Goal: Transaction & Acquisition: Purchase product/service

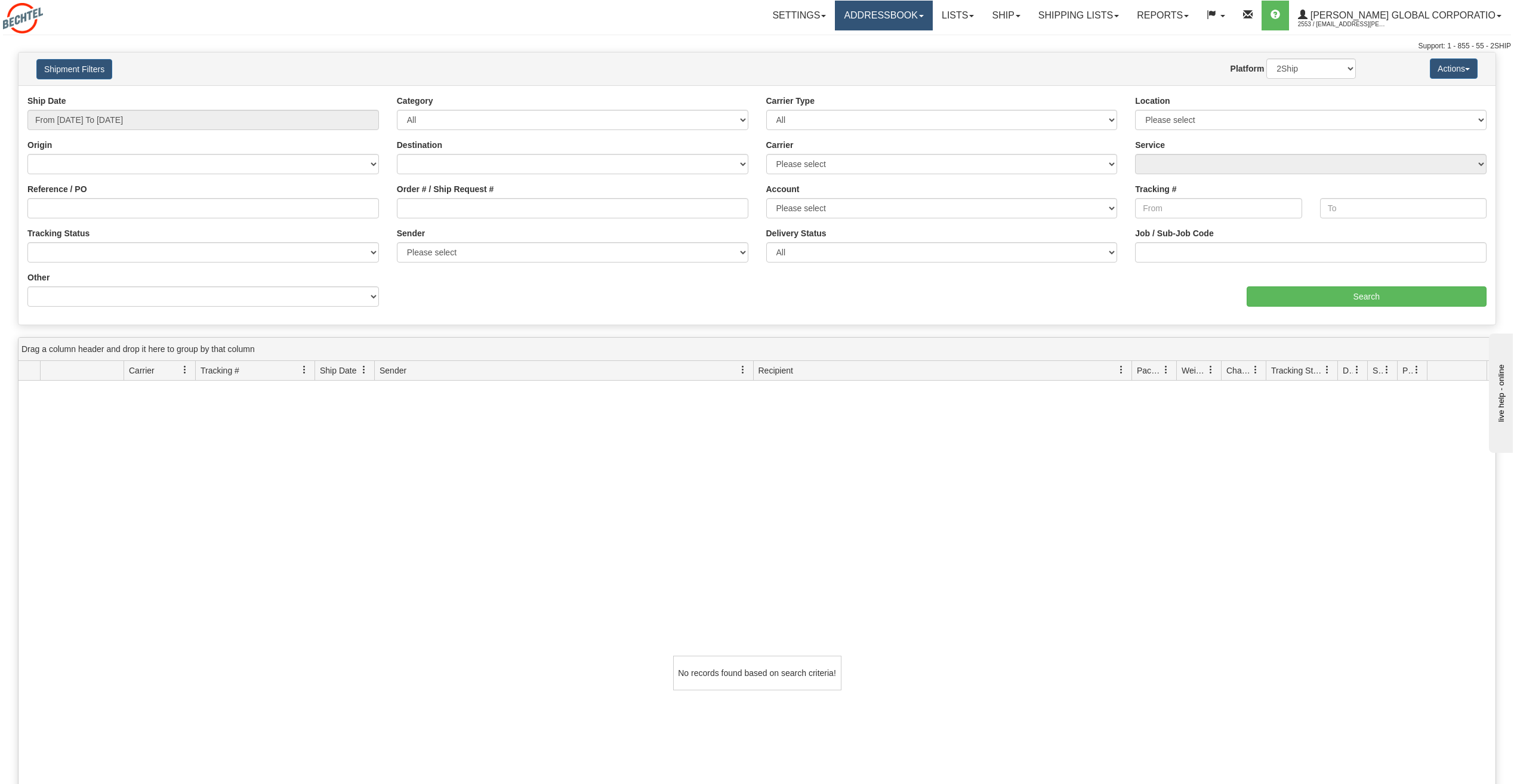
click at [933, 15] on link "Addressbook" at bounding box center [884, 15] width 98 height 30
click at [921, 46] on link "Recipients" at bounding box center [885, 42] width 95 height 15
click at [1028, 12] on link "Ship" at bounding box center [1005, 15] width 46 height 30
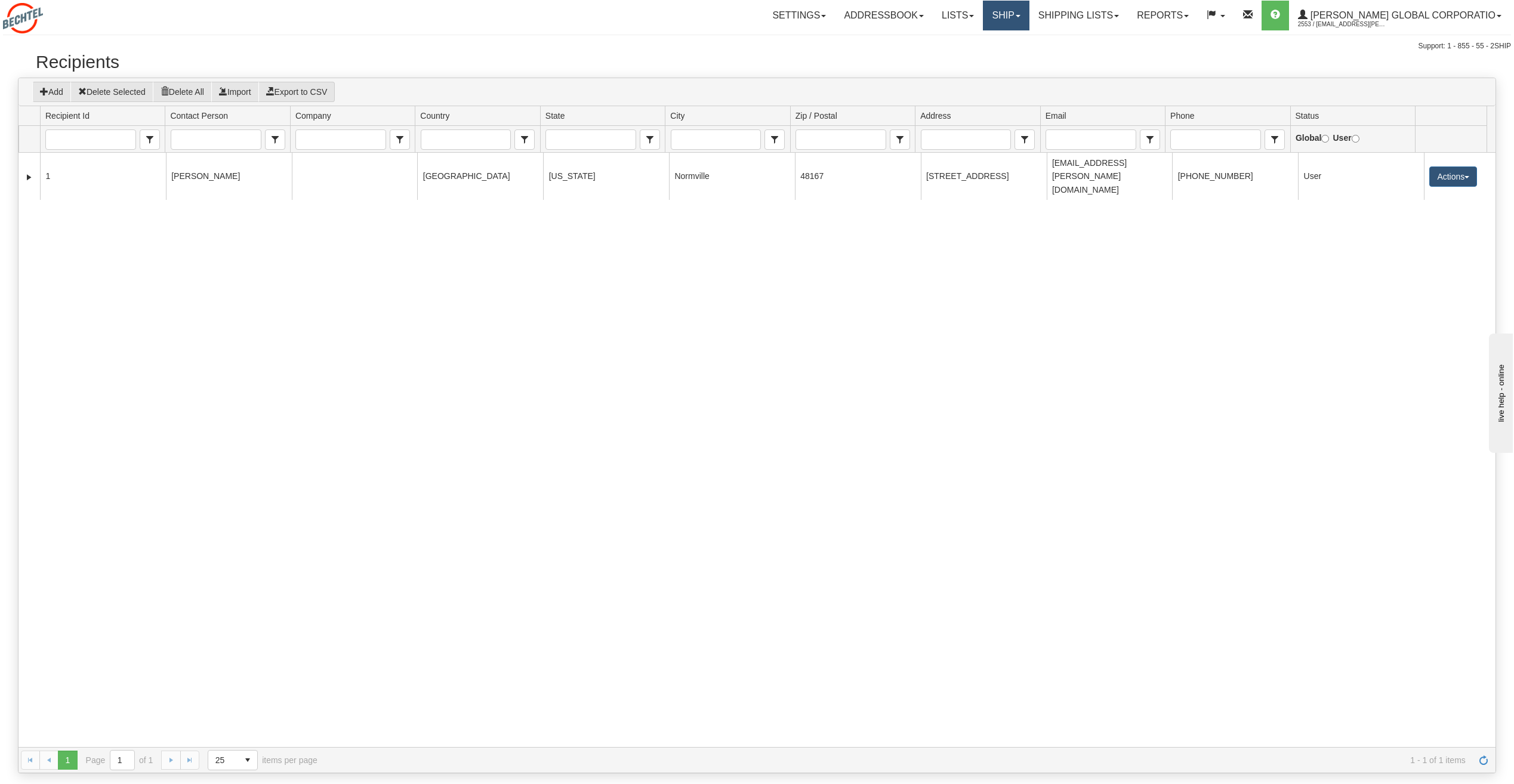
click at [1028, 18] on link "Ship" at bounding box center [1005, 15] width 46 height 30
click at [992, 42] on span "Ship Screen" at bounding box center [969, 42] width 46 height 10
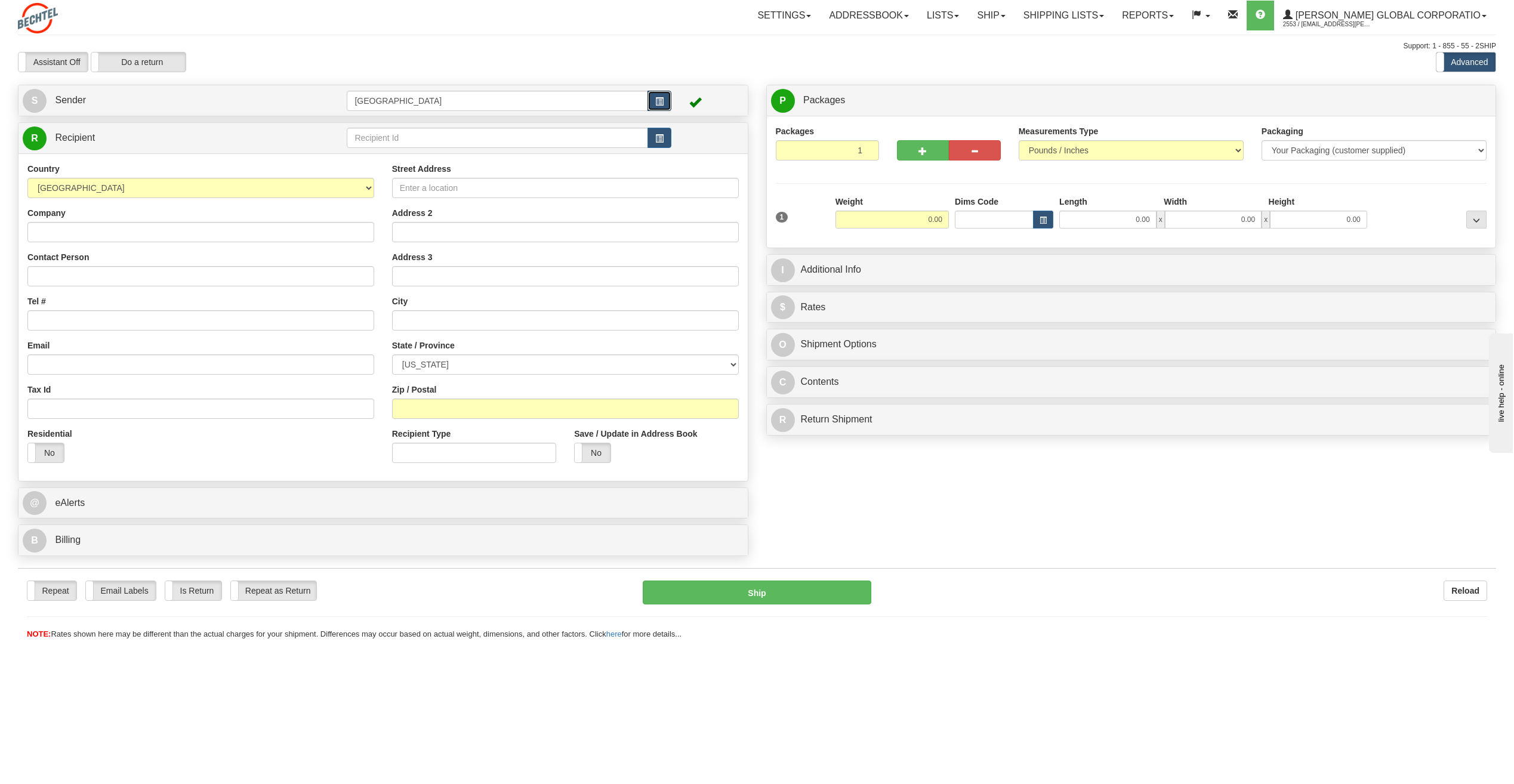
click at [665, 103] on button "button" at bounding box center [659, 101] width 24 height 21
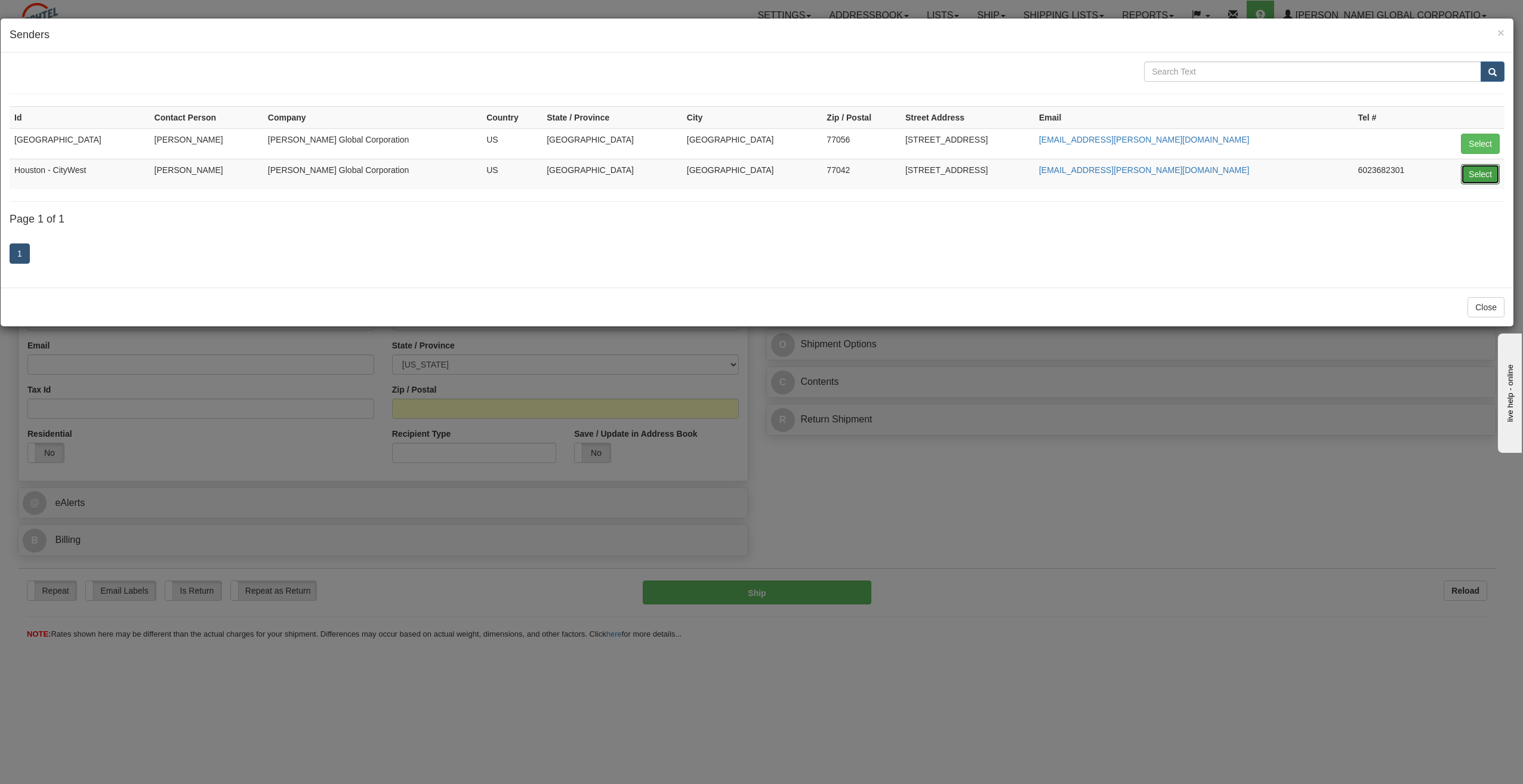
click at [1475, 172] on button "Select" at bounding box center [1480, 174] width 39 height 21
type input "Houston - CityWest"
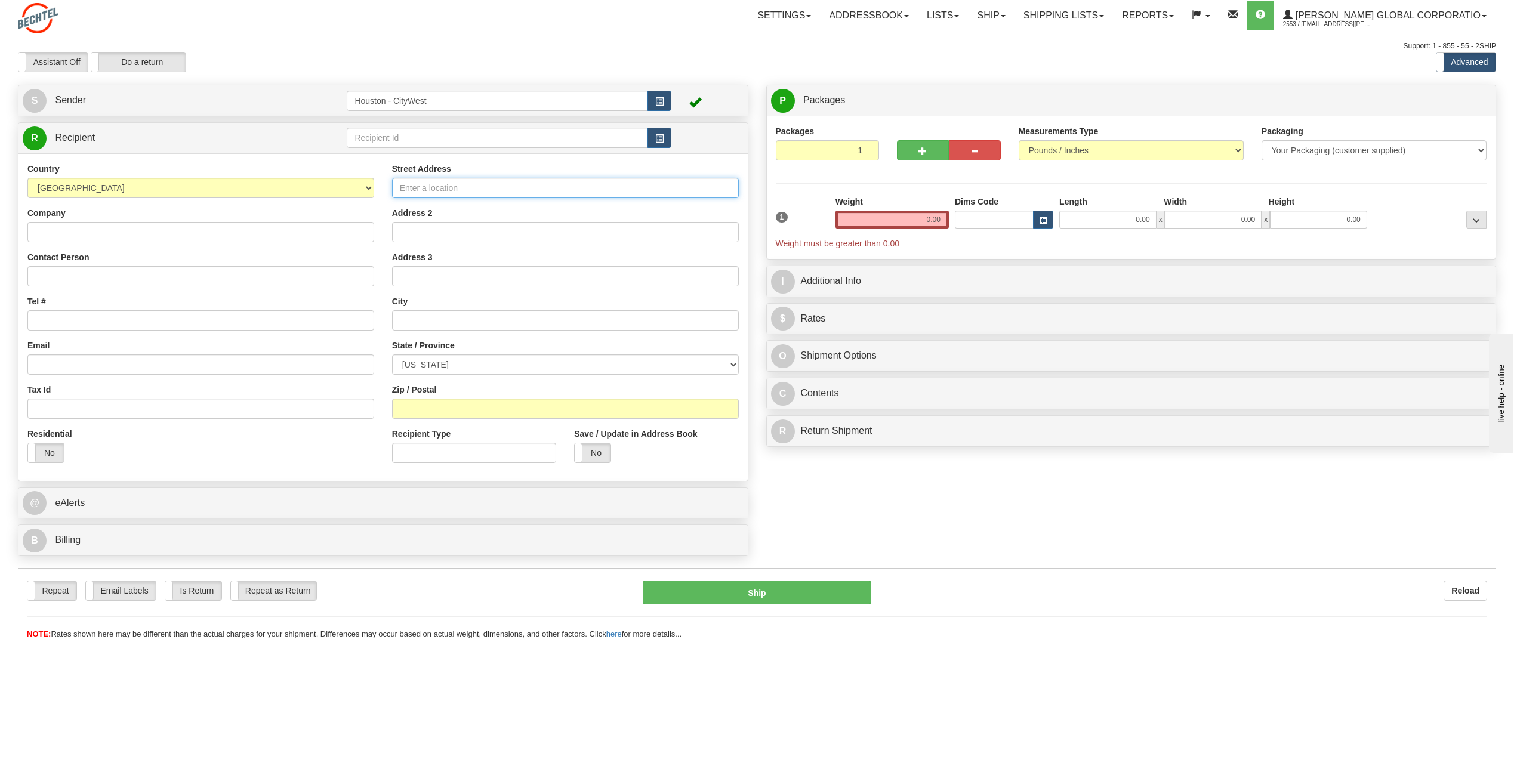
click at [552, 187] on input "Street Address" at bounding box center [565, 188] width 347 height 21
click at [470, 192] on input "Street Address" at bounding box center [565, 188] width 347 height 21
type input "[GEOGRAPHIC_DATA][PERSON_NAME]"
click at [301, 230] on input "Company" at bounding box center [201, 232] width 347 height 21
click at [498, 227] on input "Address 2" at bounding box center [565, 232] width 347 height 21
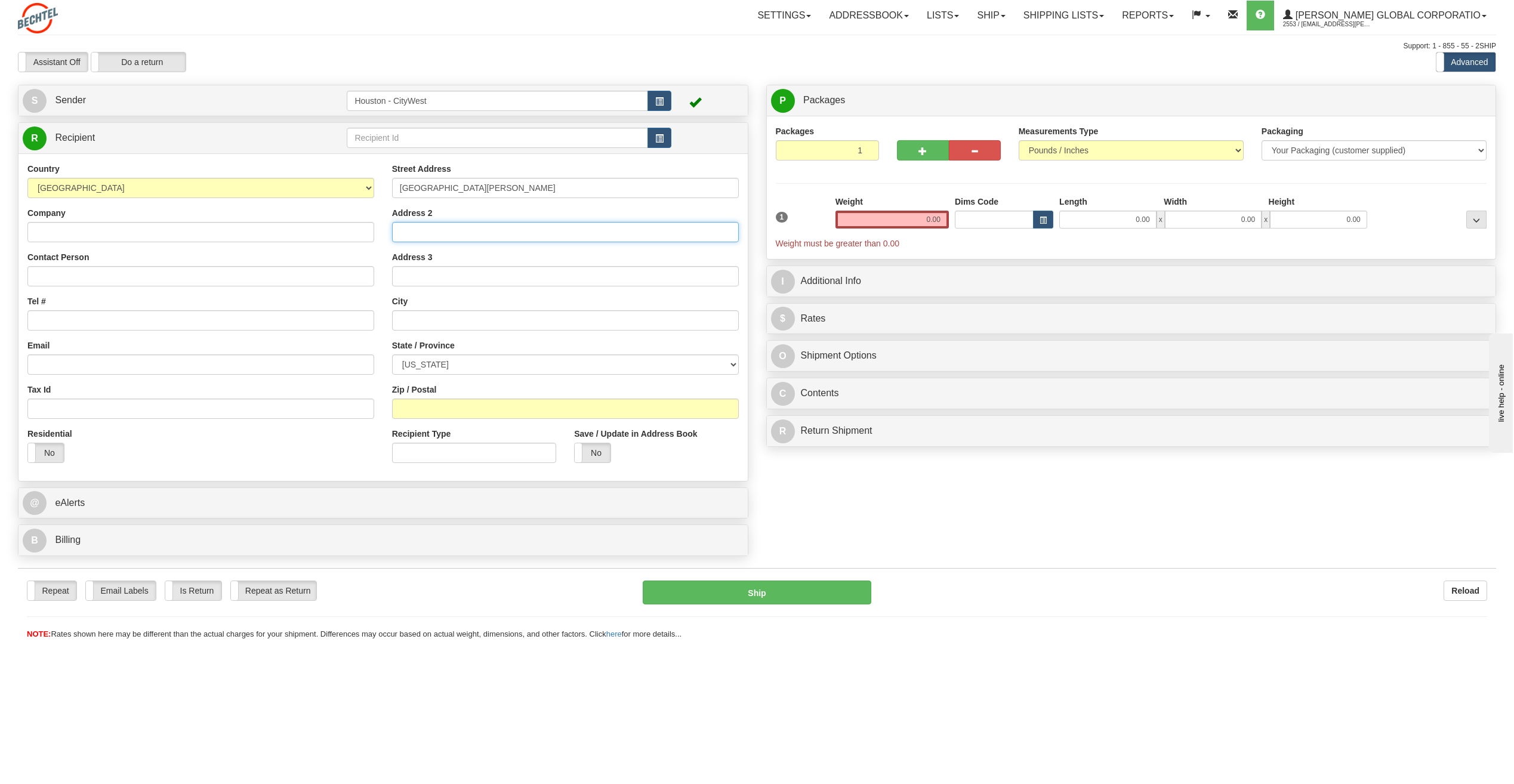
type input "Suite 900"
type input "[PERSON_NAME]"
select select "CA"
click at [241, 232] on input "Company" at bounding box center [201, 232] width 347 height 21
click at [474, 267] on input "Address 3" at bounding box center [565, 277] width 347 height 21
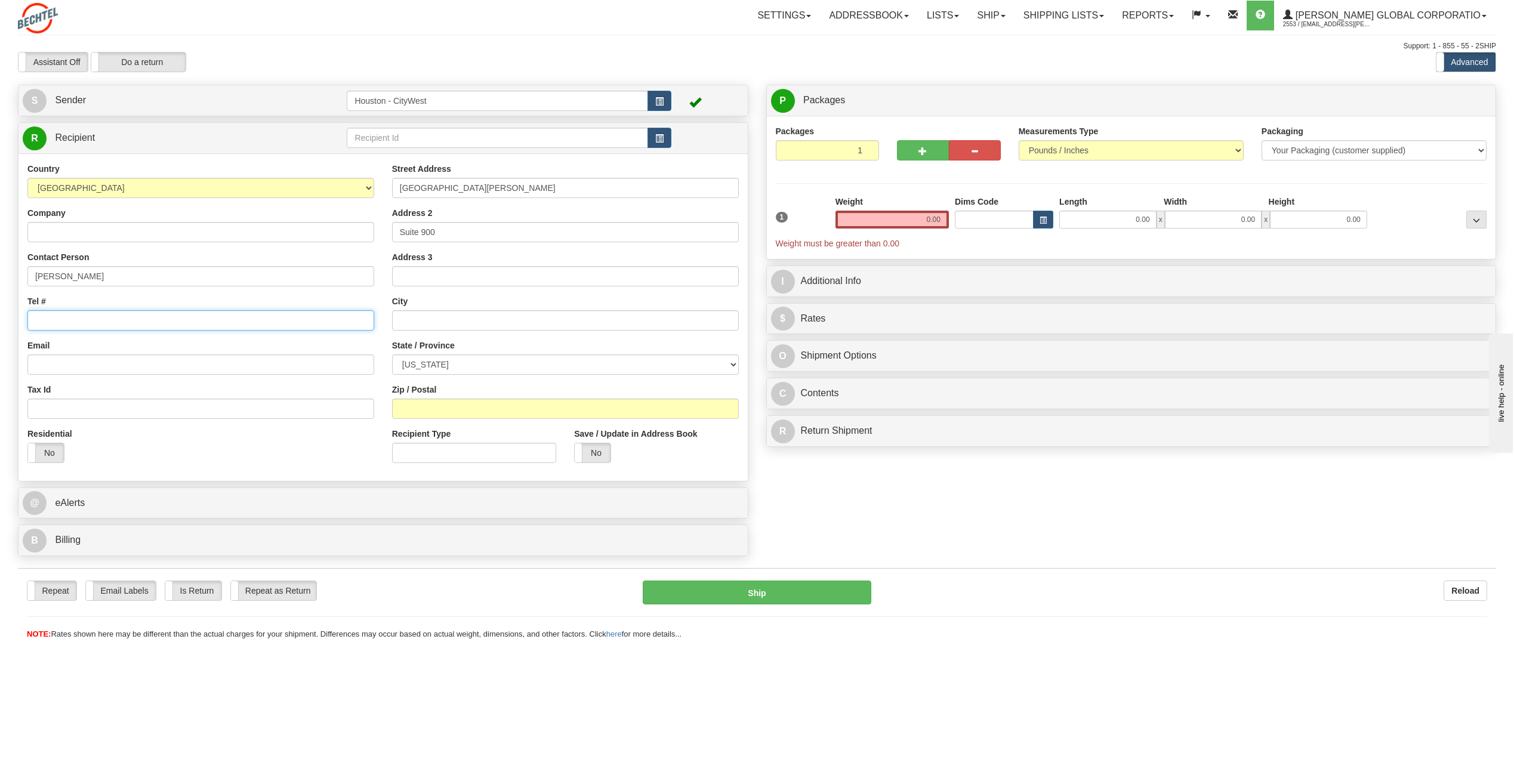
click at [255, 326] on input "Tel #" at bounding box center [201, 320] width 347 height 21
click at [255, 324] on input "Tel #" at bounding box center [201, 320] width 347 height 21
click at [181, 228] on input "Company" at bounding box center [201, 232] width 347 height 21
type input "[PERSON_NAME] [PERSON_NAME] =+ [PERSON_NAME]"
click at [151, 328] on input "Tel #" at bounding box center [201, 320] width 347 height 21
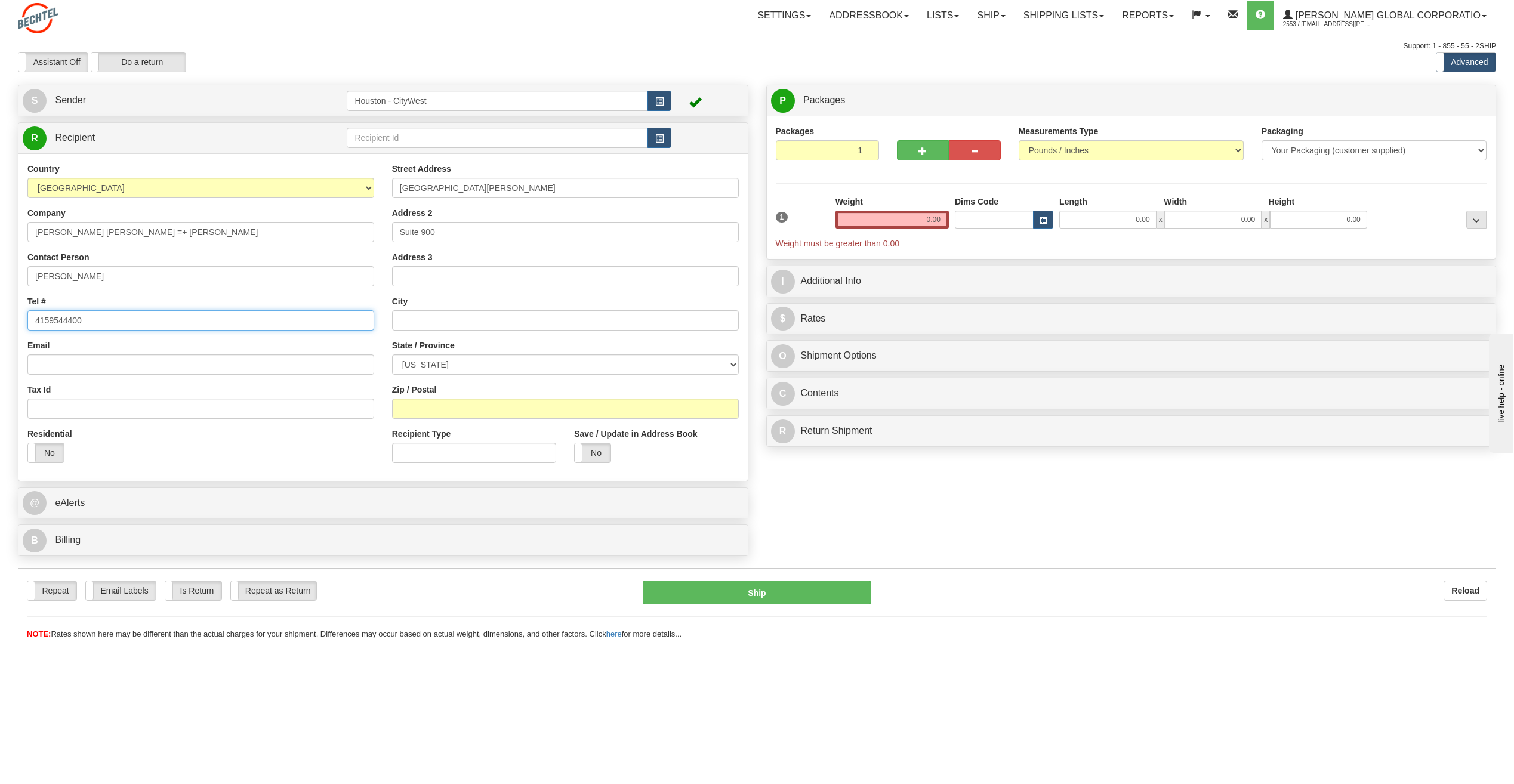
type input "4159544400"
click at [190, 354] on input "Email" at bounding box center [201, 365] width 347 height 21
paste input "[EMAIL_ADDRESS][DOMAIN_NAME]"
type input "[EMAIL_ADDRESS][DOMAIN_NAME]"
click at [466, 312] on input "text" at bounding box center [565, 320] width 347 height 21
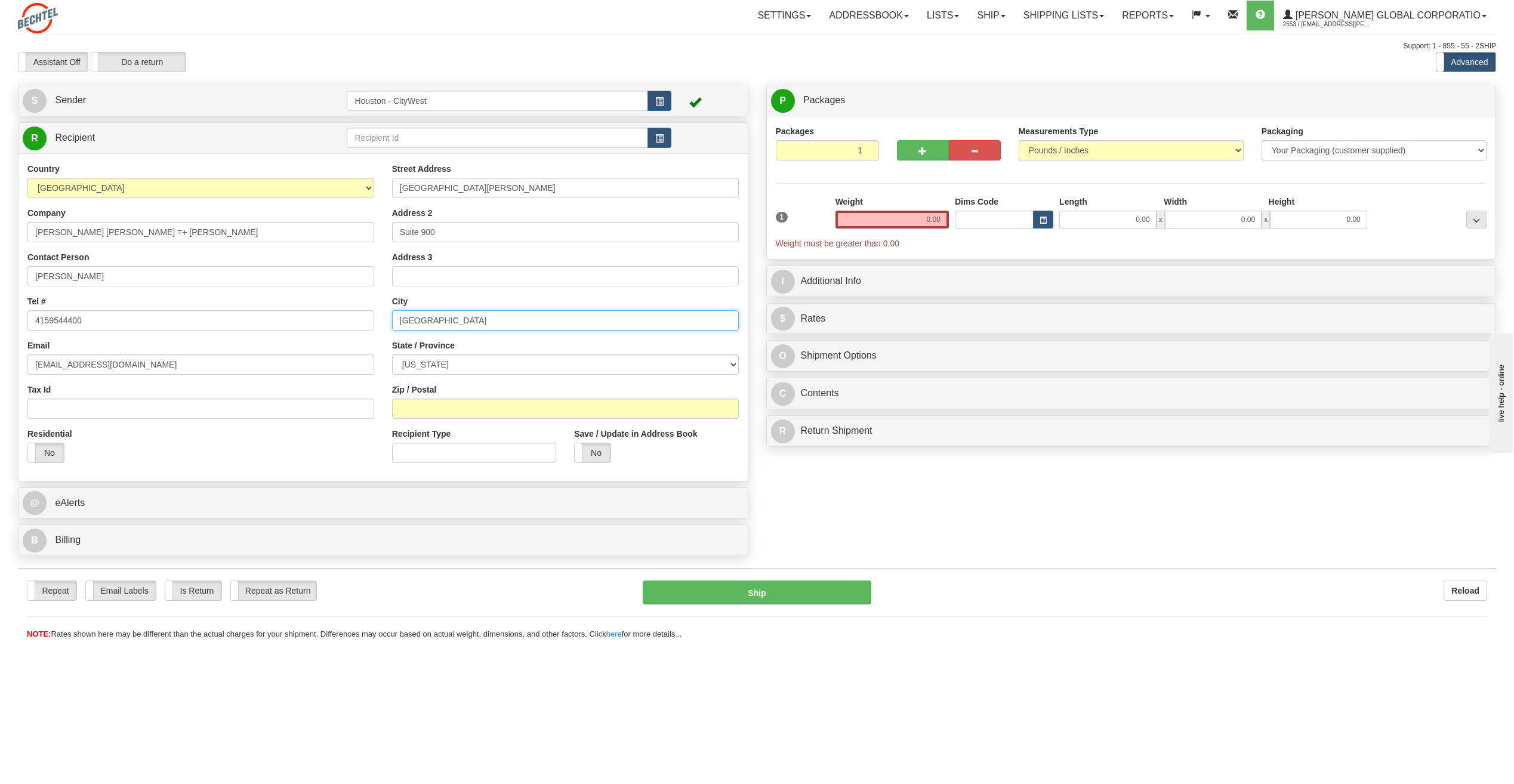
type input "[GEOGRAPHIC_DATA]"
click at [504, 412] on input "Zip / Postal" at bounding box center [565, 409] width 347 height 21
click at [493, 405] on input "Zip / Postal" at bounding box center [565, 409] width 347 height 21
type input "94104"
click at [591, 453] on label "No" at bounding box center [592, 453] width 36 height 19
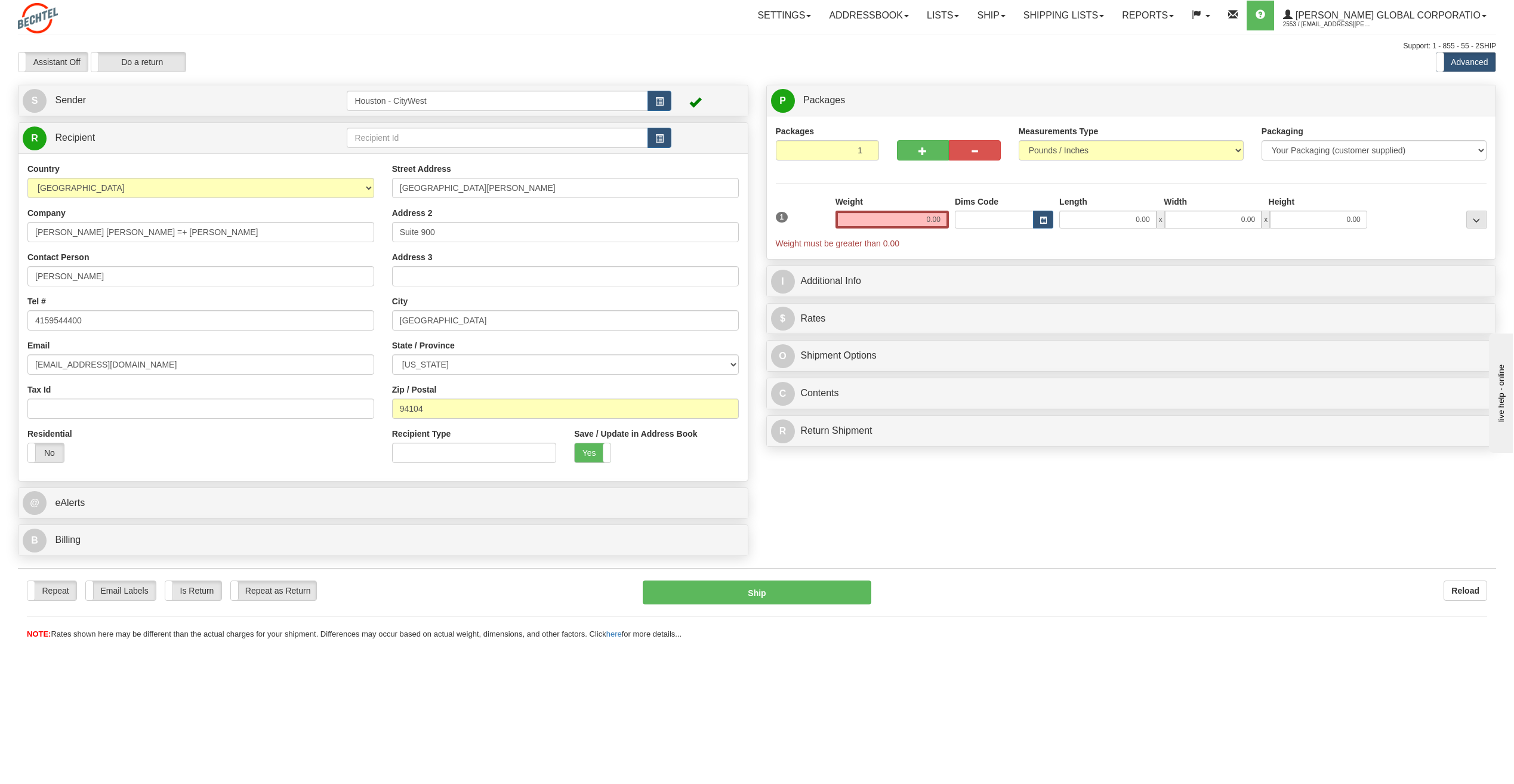
click at [585, 453] on label "Yes" at bounding box center [592, 453] width 36 height 19
click at [928, 215] on input "0.00" at bounding box center [892, 219] width 113 height 18
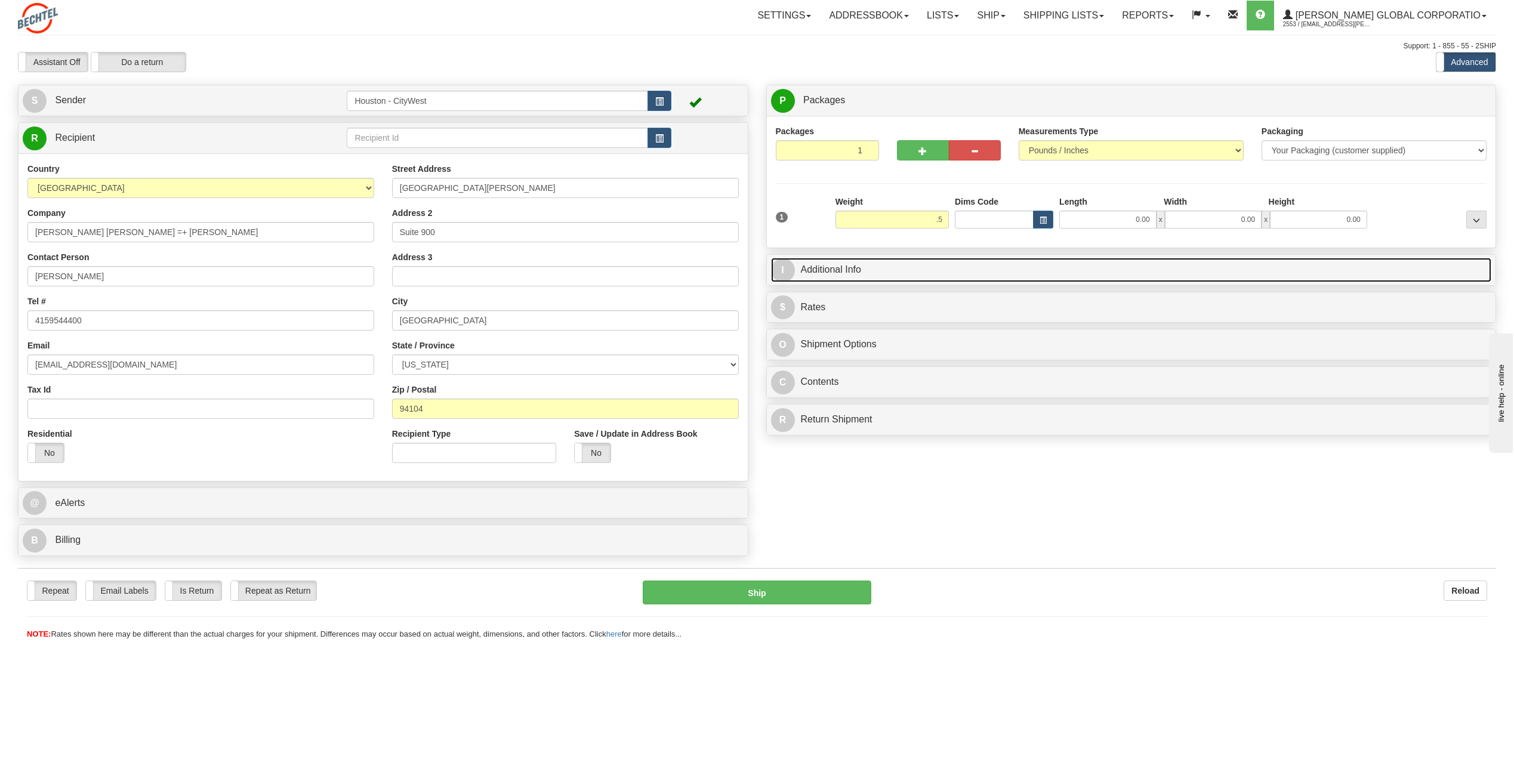
type input "0.50"
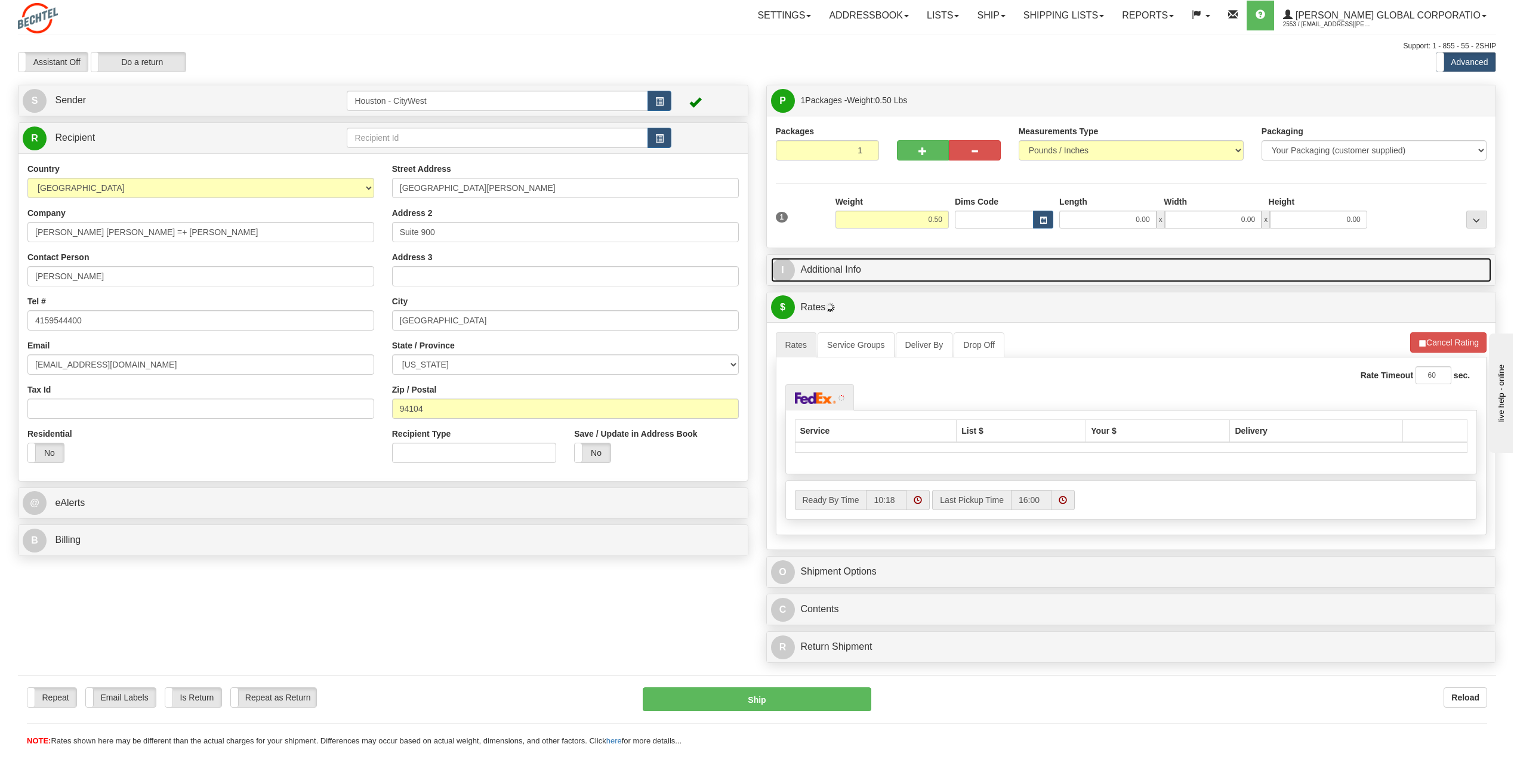
click at [911, 260] on link "I Additional Info" at bounding box center [1131, 270] width 721 height 24
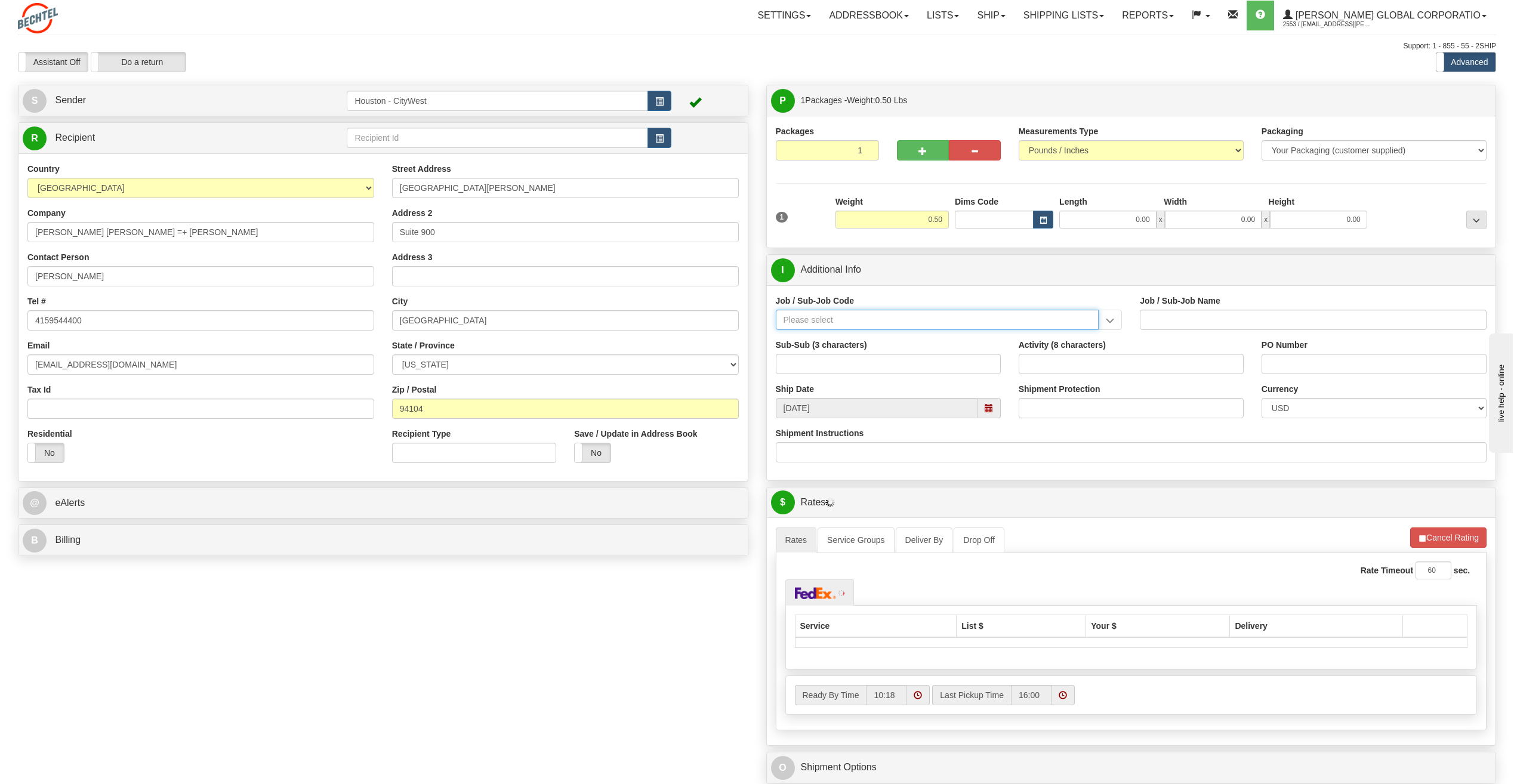
click at [871, 320] on input "Job / Sub-Job Code" at bounding box center [937, 320] width 324 height 21
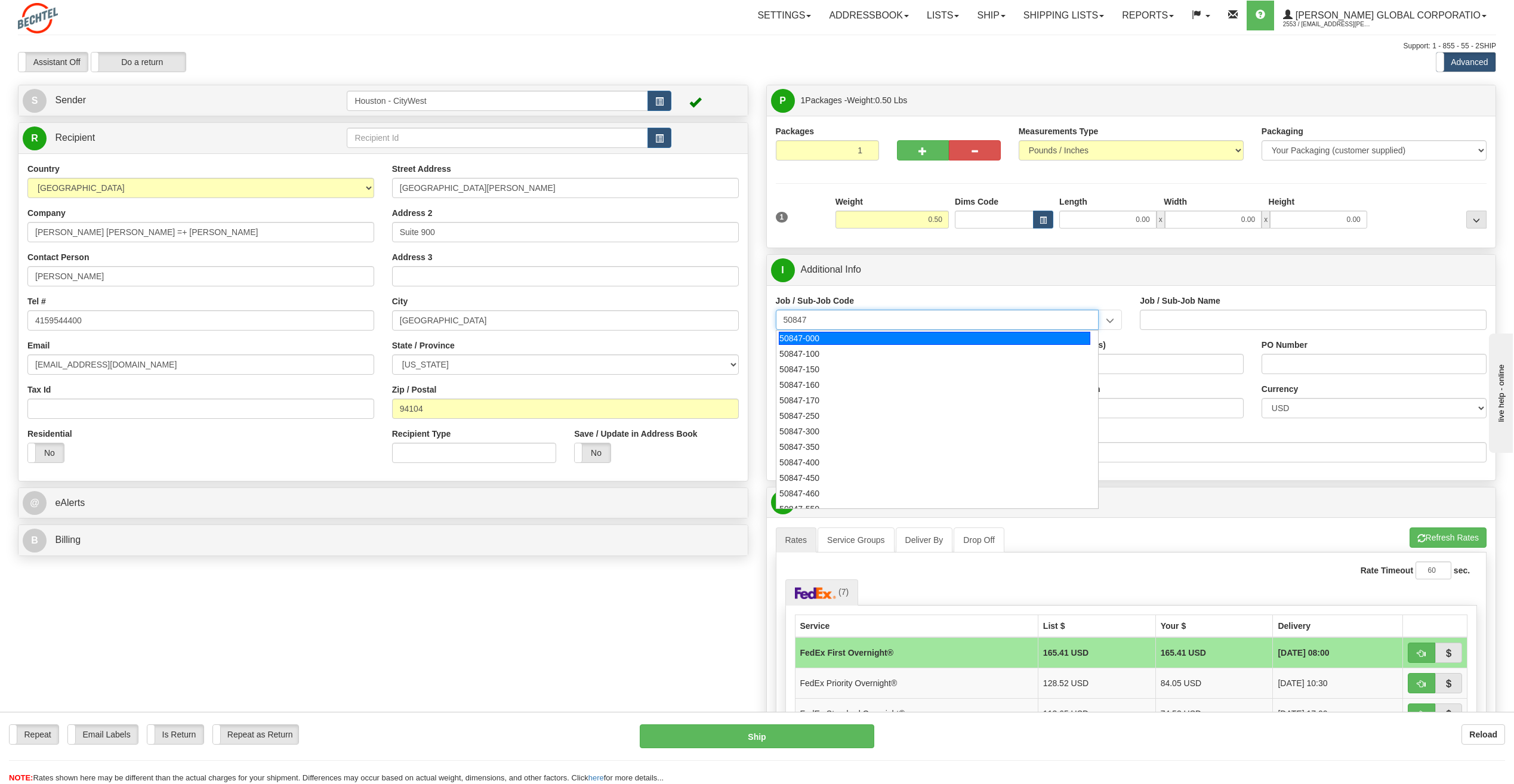
click at [857, 343] on div "50847-000" at bounding box center [935, 338] width 311 height 13
type input "50847-000"
type input "[DEMOGRAPHIC_DATA] PRESIDENT-50847 - P&C GBU MANAGEMENT"
type input "50847-000"
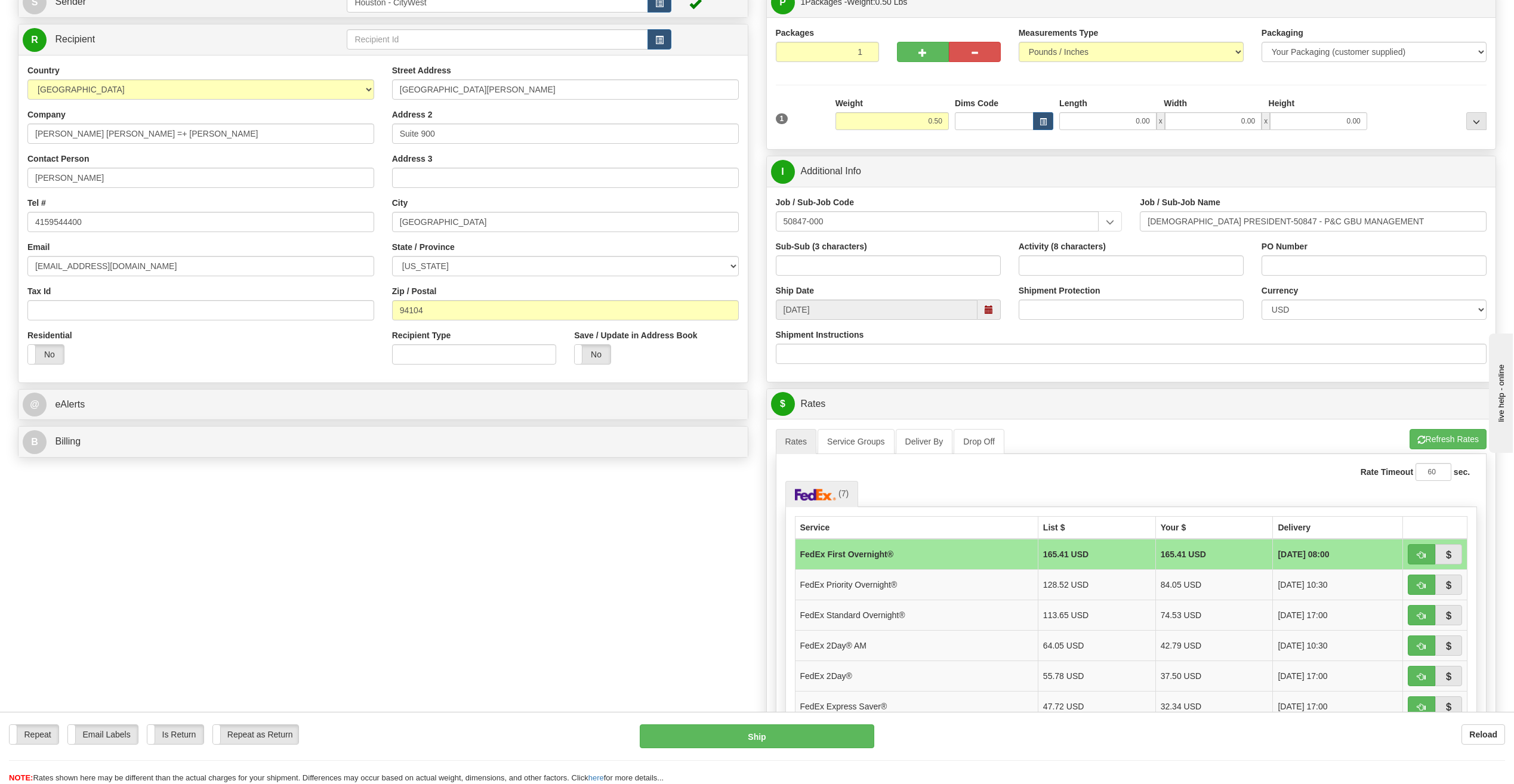
scroll to position [120, 0]
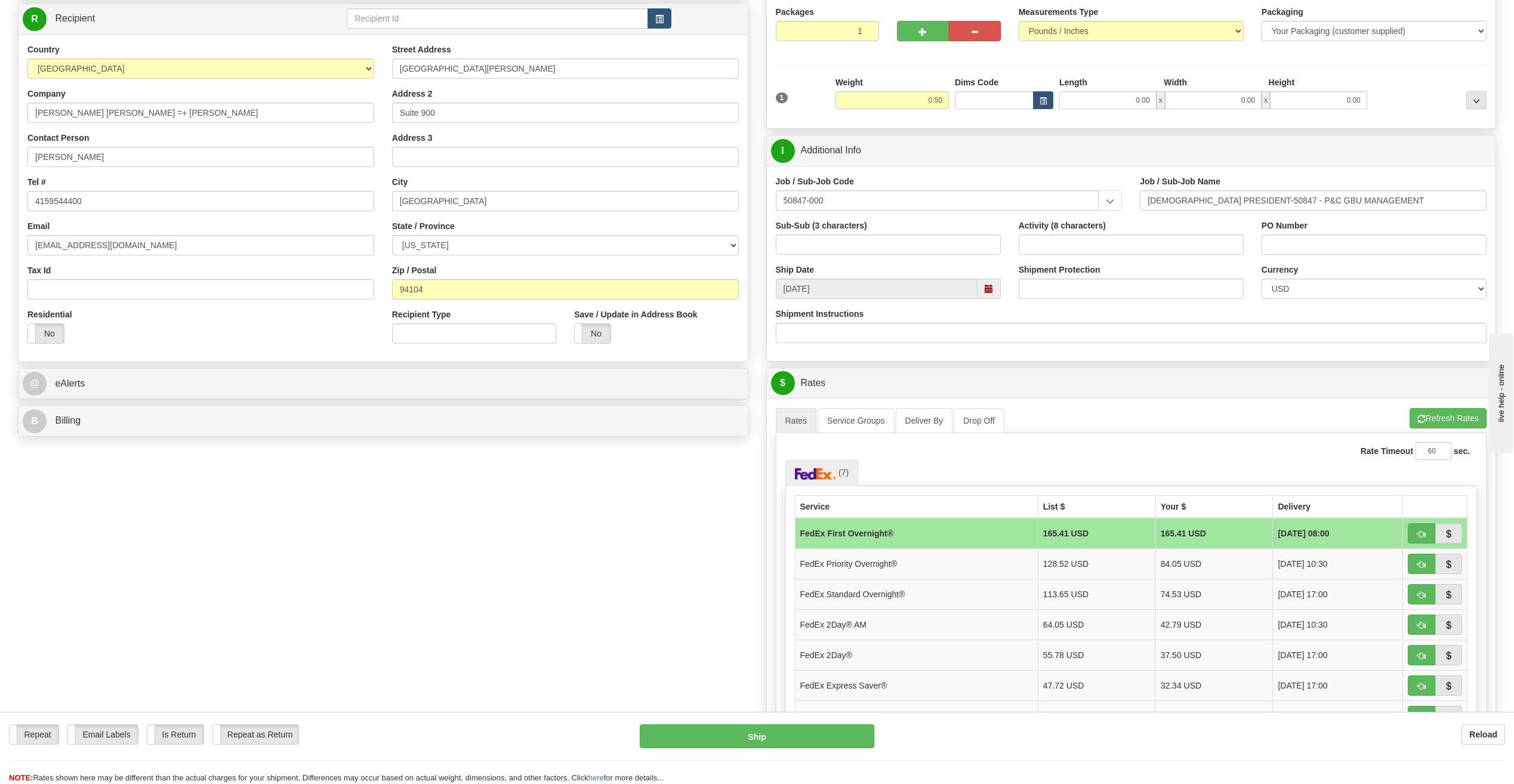
click at [963, 617] on td "FedEx 2Day® AM" at bounding box center [917, 624] width 243 height 30
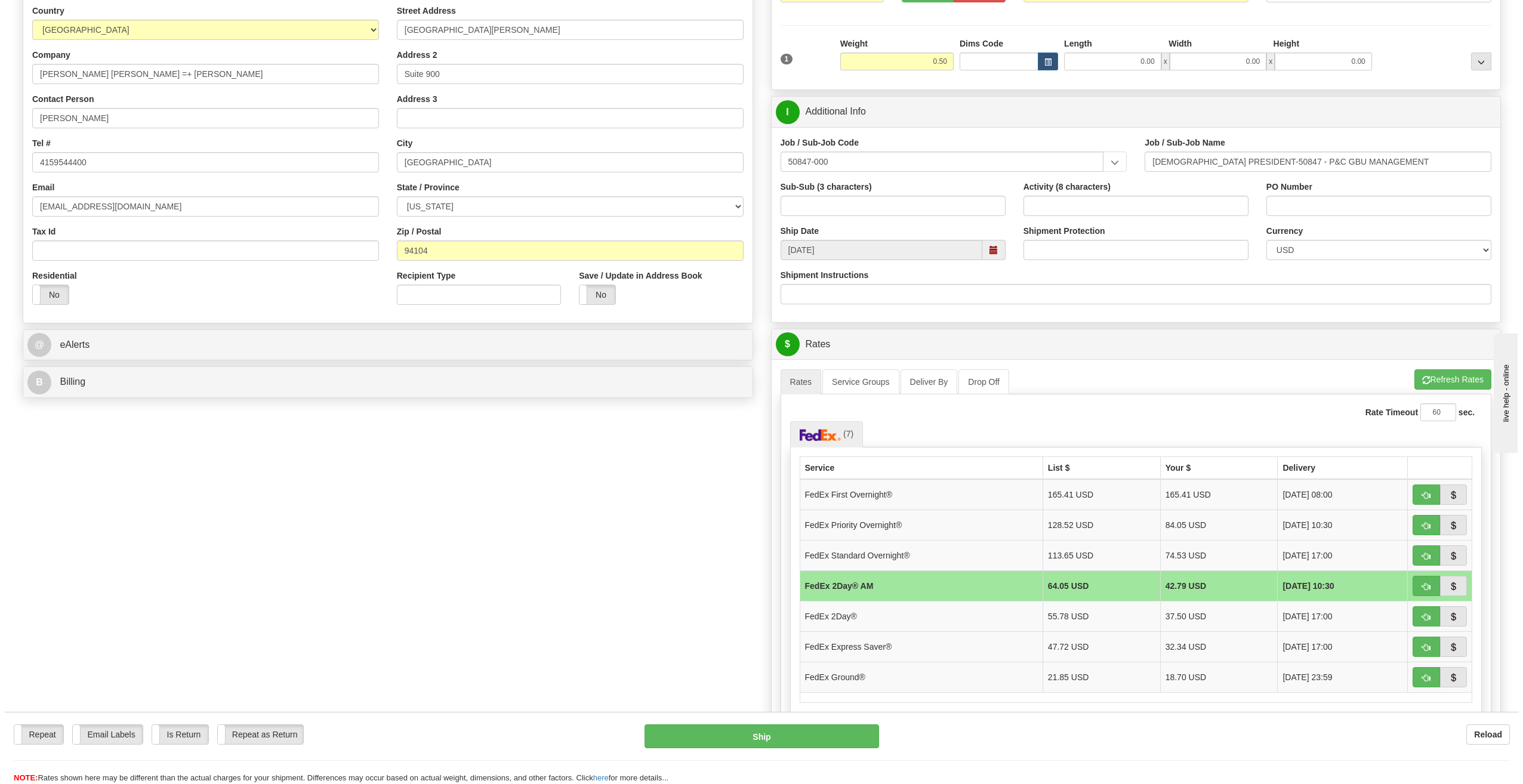
scroll to position [179, 0]
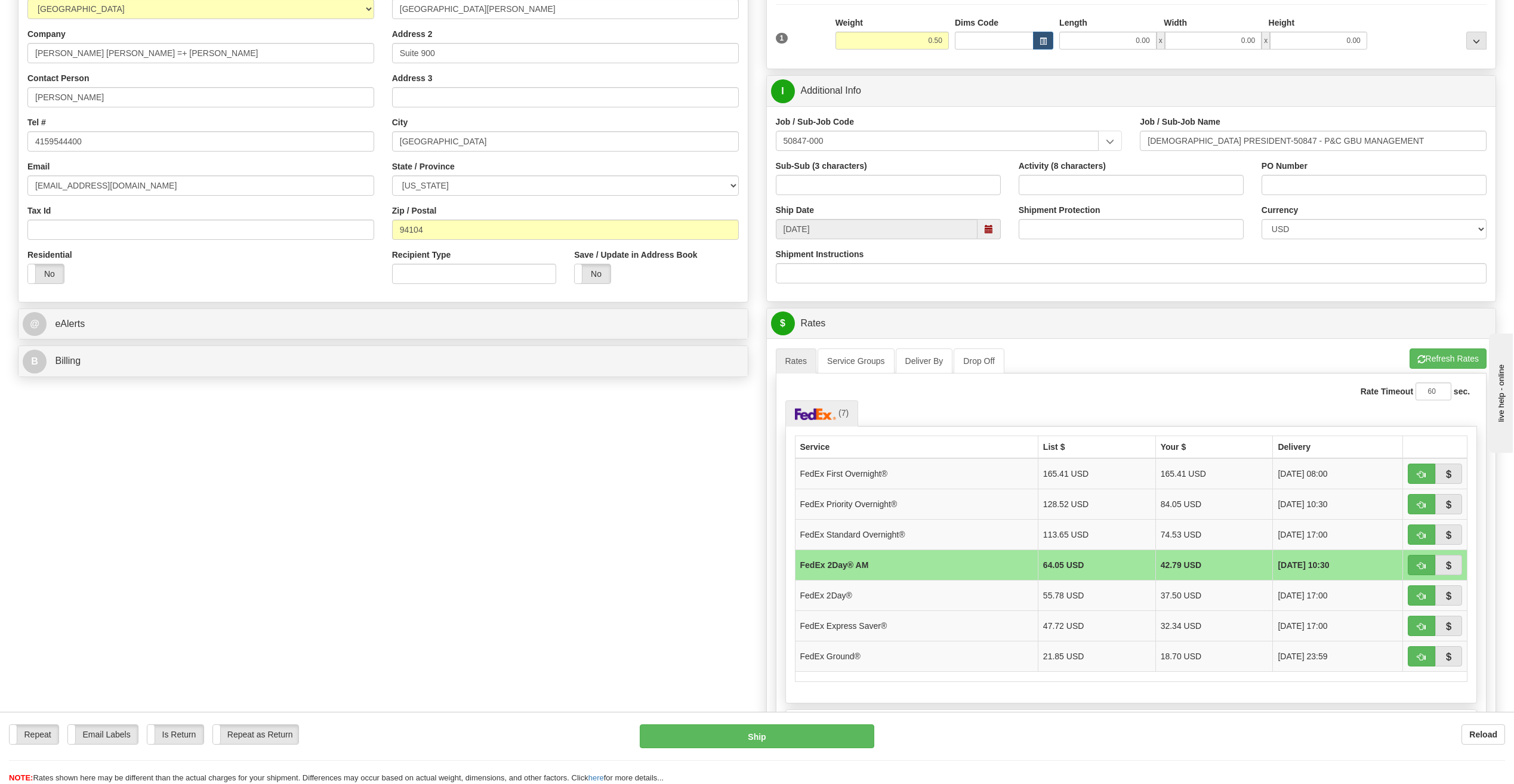
click at [921, 624] on td "FedEx Express Saver®" at bounding box center [917, 625] width 243 height 30
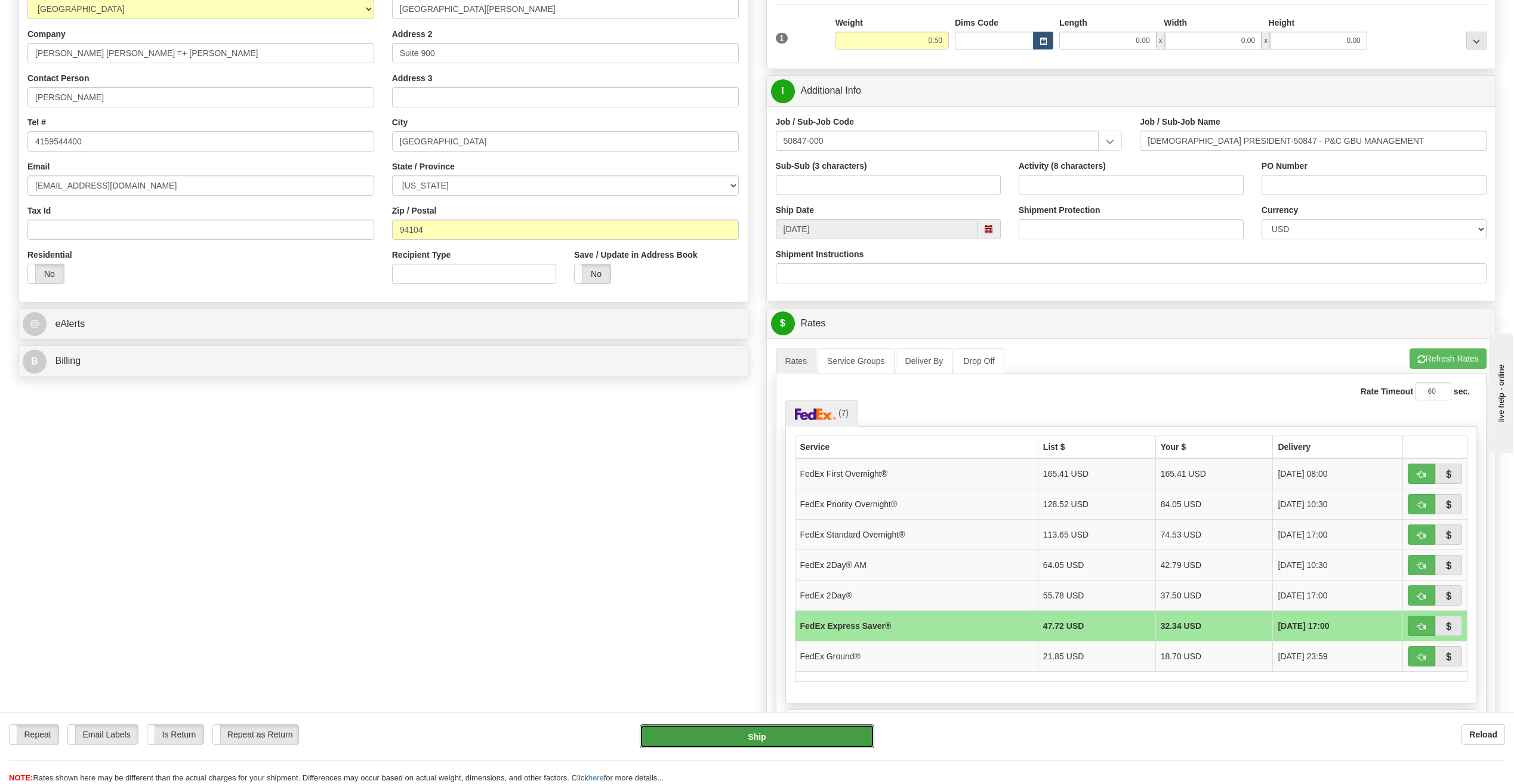
click at [755, 738] on button "Ship" at bounding box center [757, 736] width 235 height 24
type input "20"
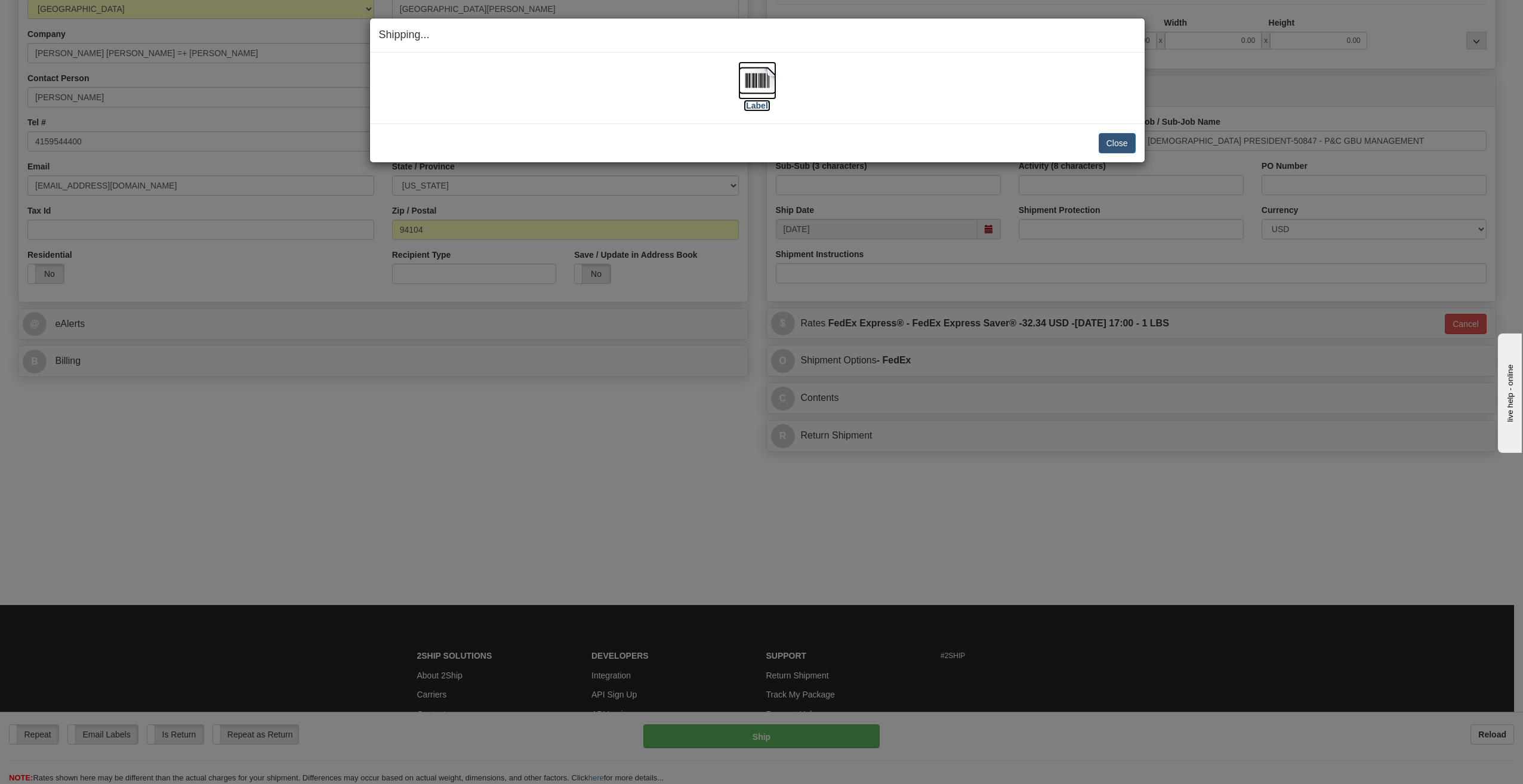
click at [760, 104] on label "[Label]" at bounding box center [757, 105] width 28 height 12
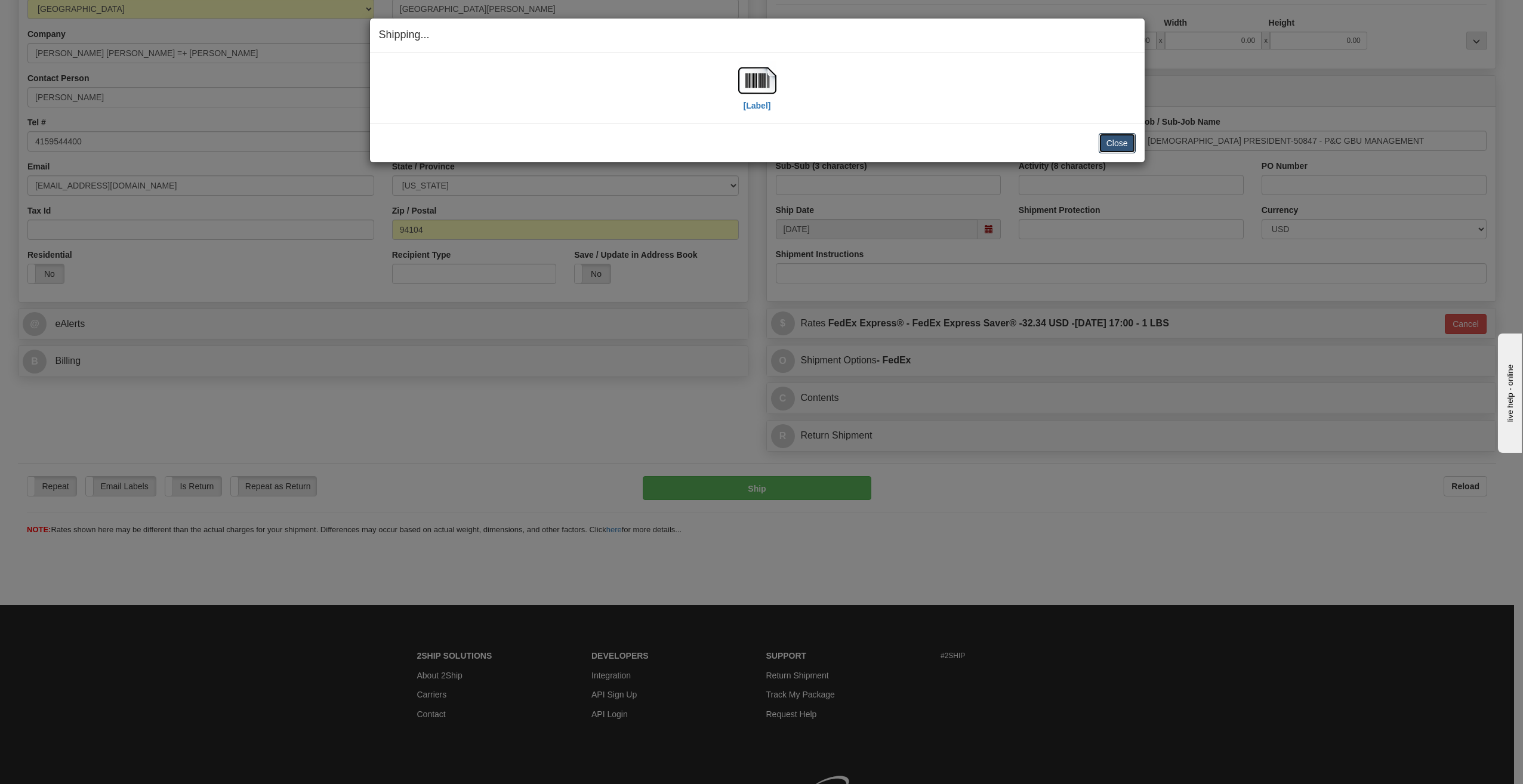
click at [1109, 141] on button "Close" at bounding box center [1117, 143] width 37 height 21
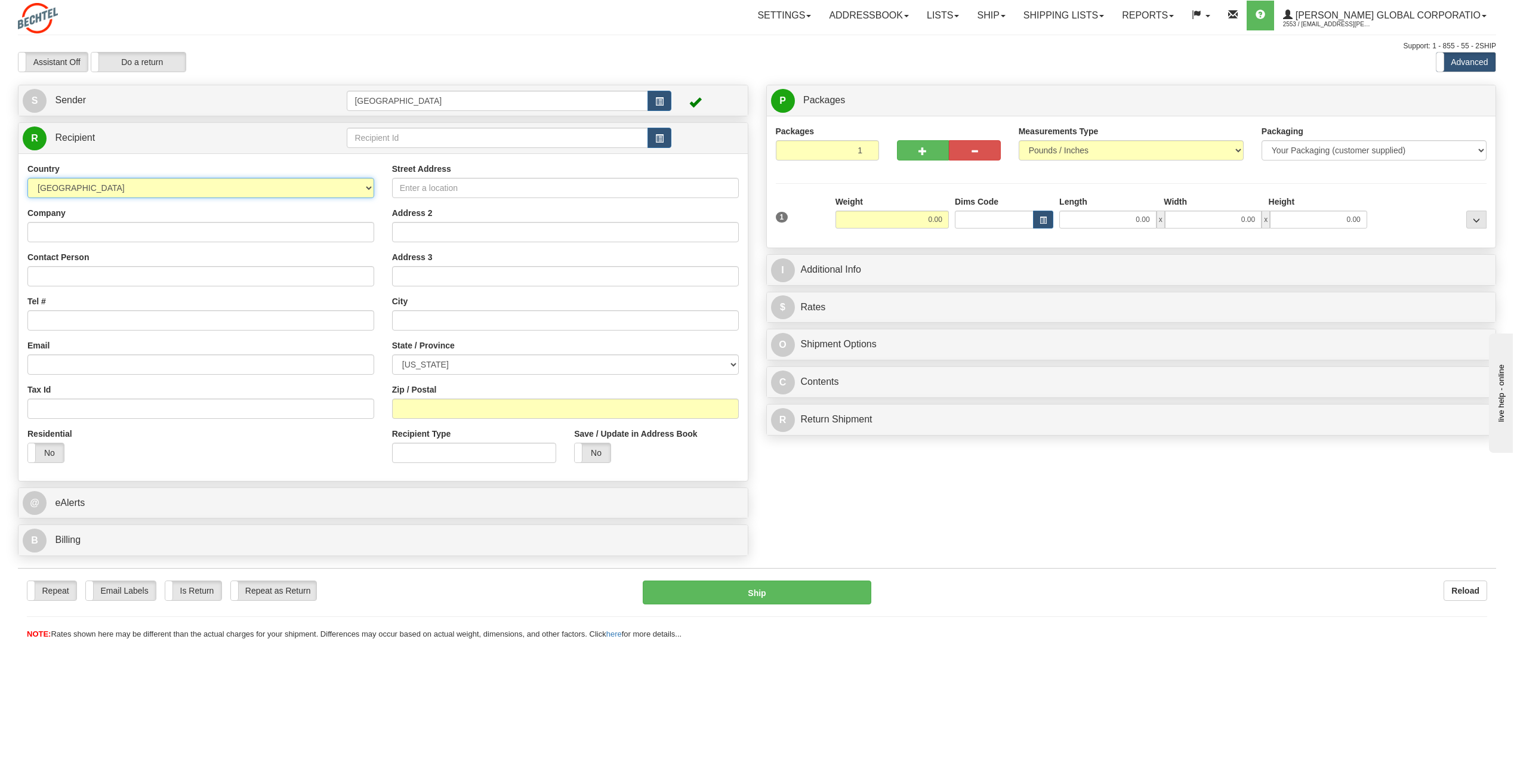
click at [269, 186] on select "[GEOGRAPHIC_DATA] [GEOGRAPHIC_DATA] [GEOGRAPHIC_DATA] [GEOGRAPHIC_DATA] [US_STA…" at bounding box center [201, 188] width 347 height 21
select select "GB"
click at [28, 178] on select "[GEOGRAPHIC_DATA] [GEOGRAPHIC_DATA] [GEOGRAPHIC_DATA] [GEOGRAPHIC_DATA] [US_STA…" at bounding box center [201, 188] width 347 height 21
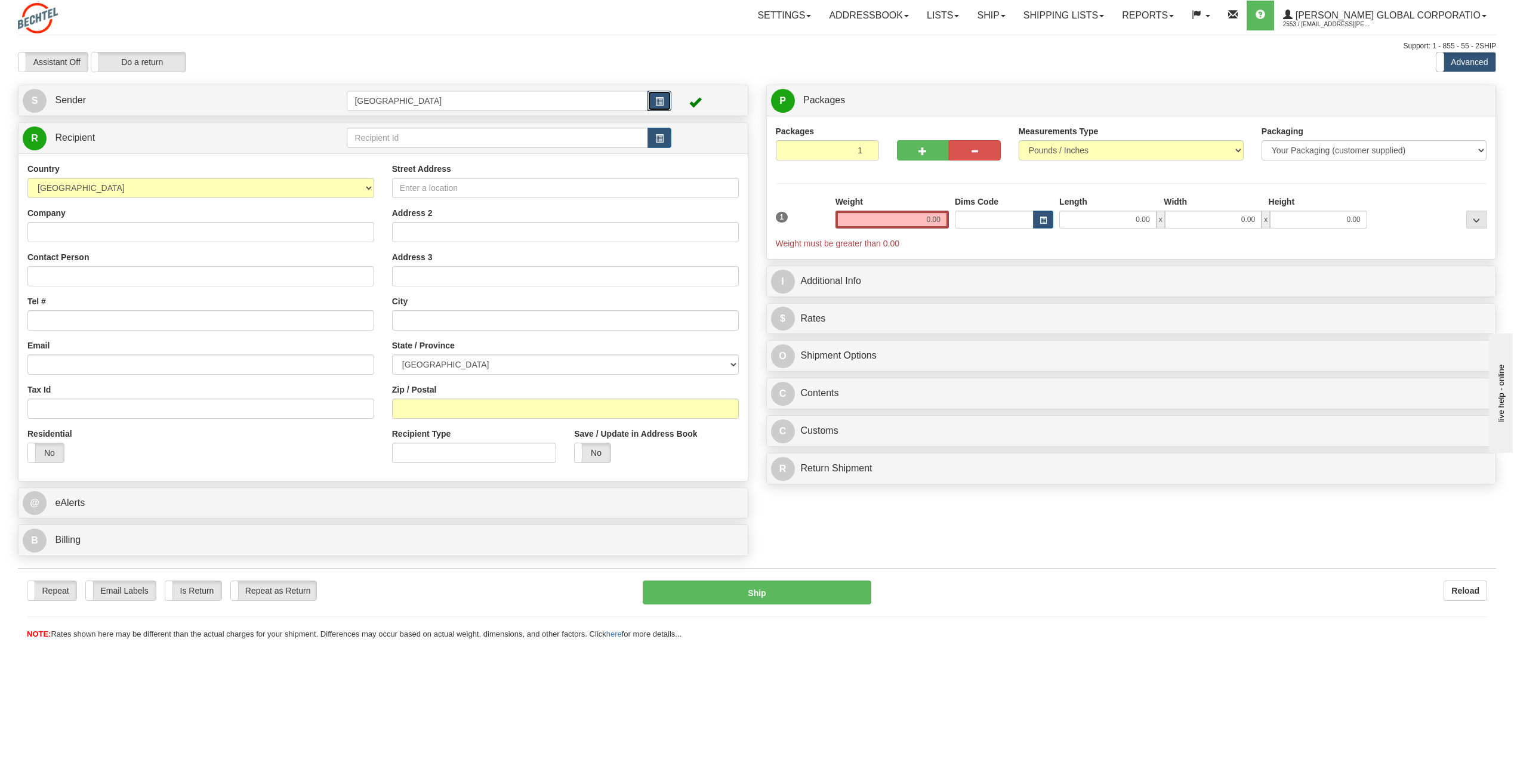
click at [662, 95] on button "button" at bounding box center [659, 101] width 24 height 21
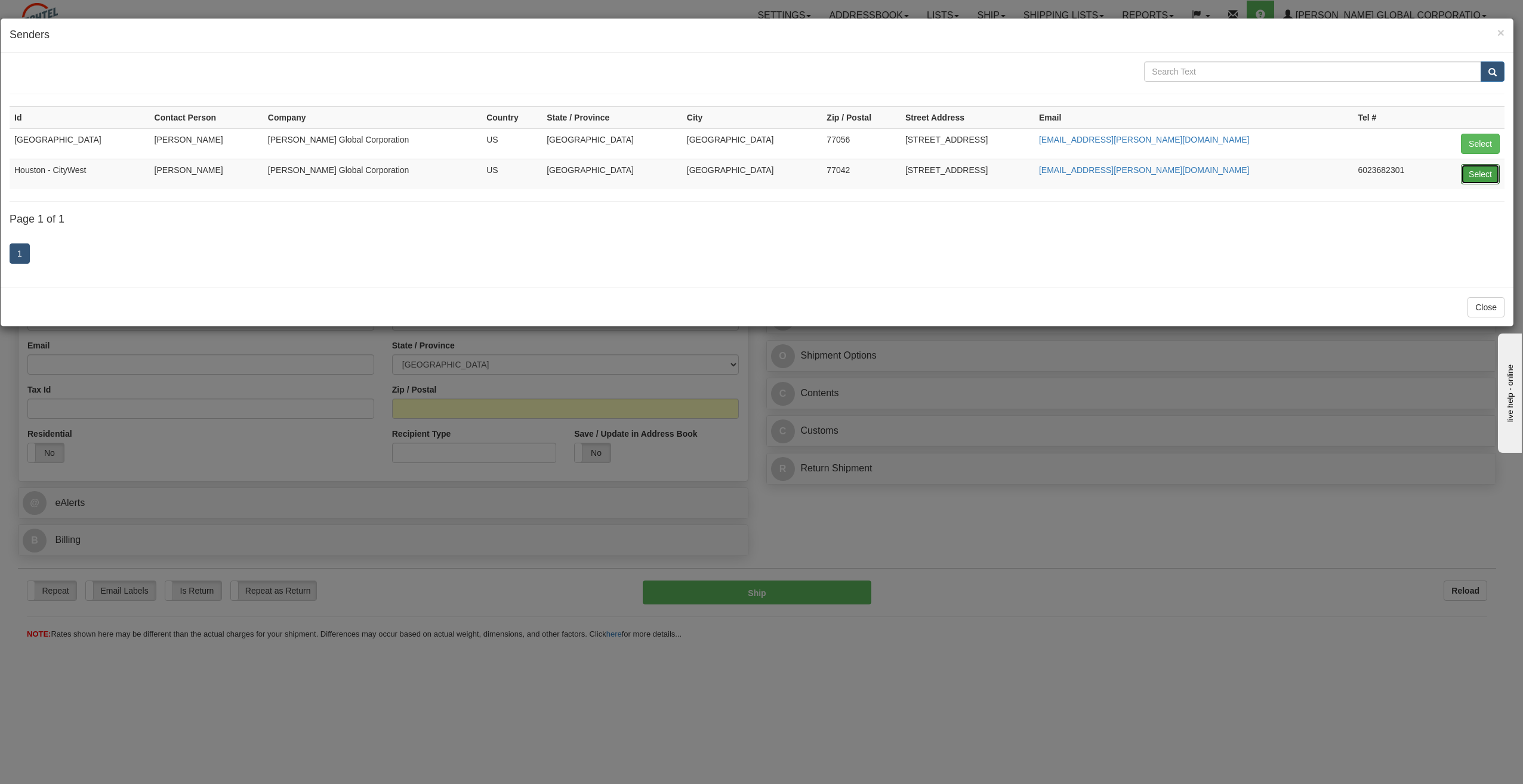
click at [1482, 176] on button "Select" at bounding box center [1480, 174] width 39 height 21
type input "Houston - CityWest"
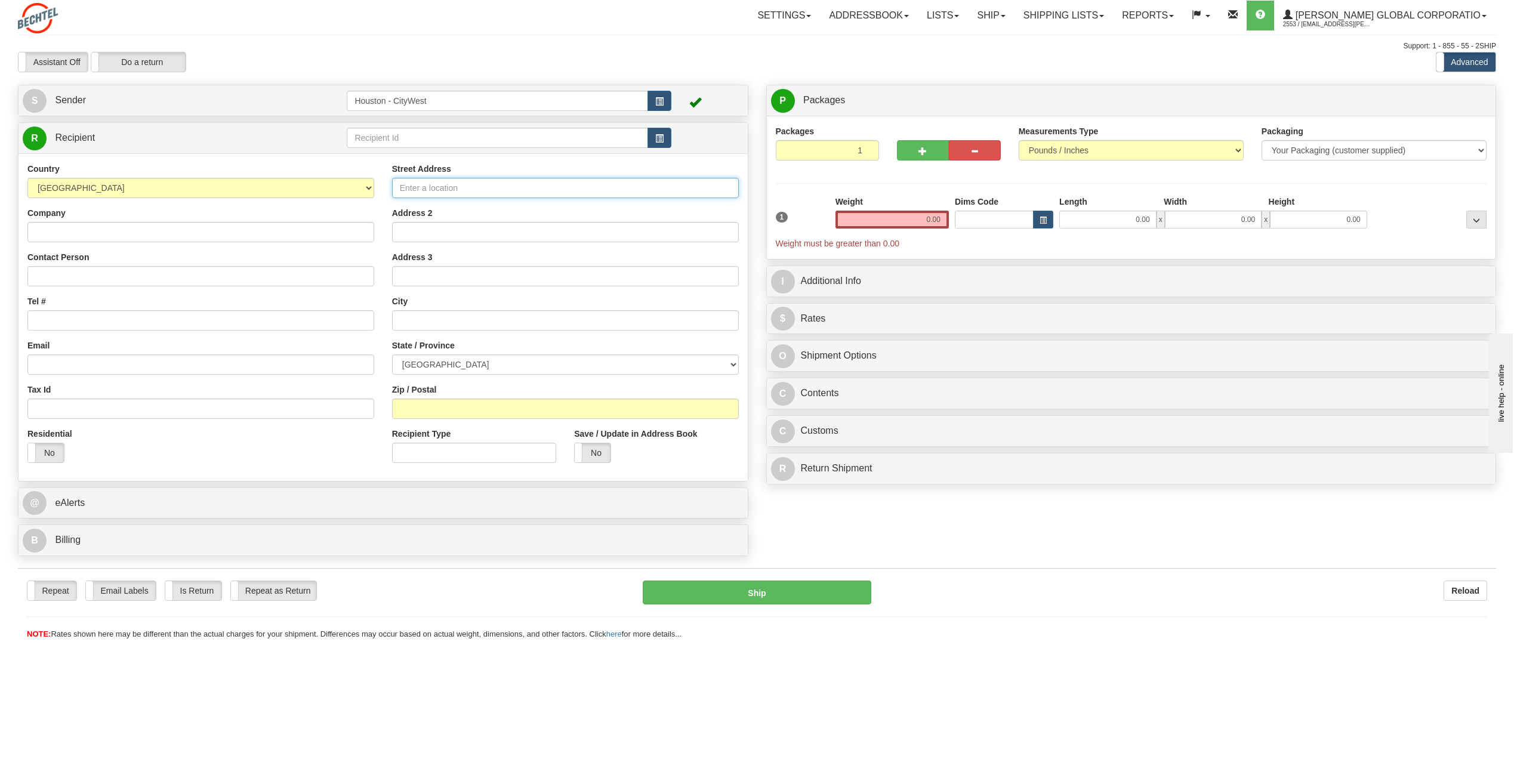
click at [511, 192] on input "Street Address" at bounding box center [565, 188] width 347 height 21
type input "GORSE STACKS HOUSE"
click at [452, 233] on input "Address 2" at bounding box center [565, 232] width 347 height 21
type input "GEORGE SY"
click at [460, 313] on input "text" at bounding box center [565, 320] width 347 height 21
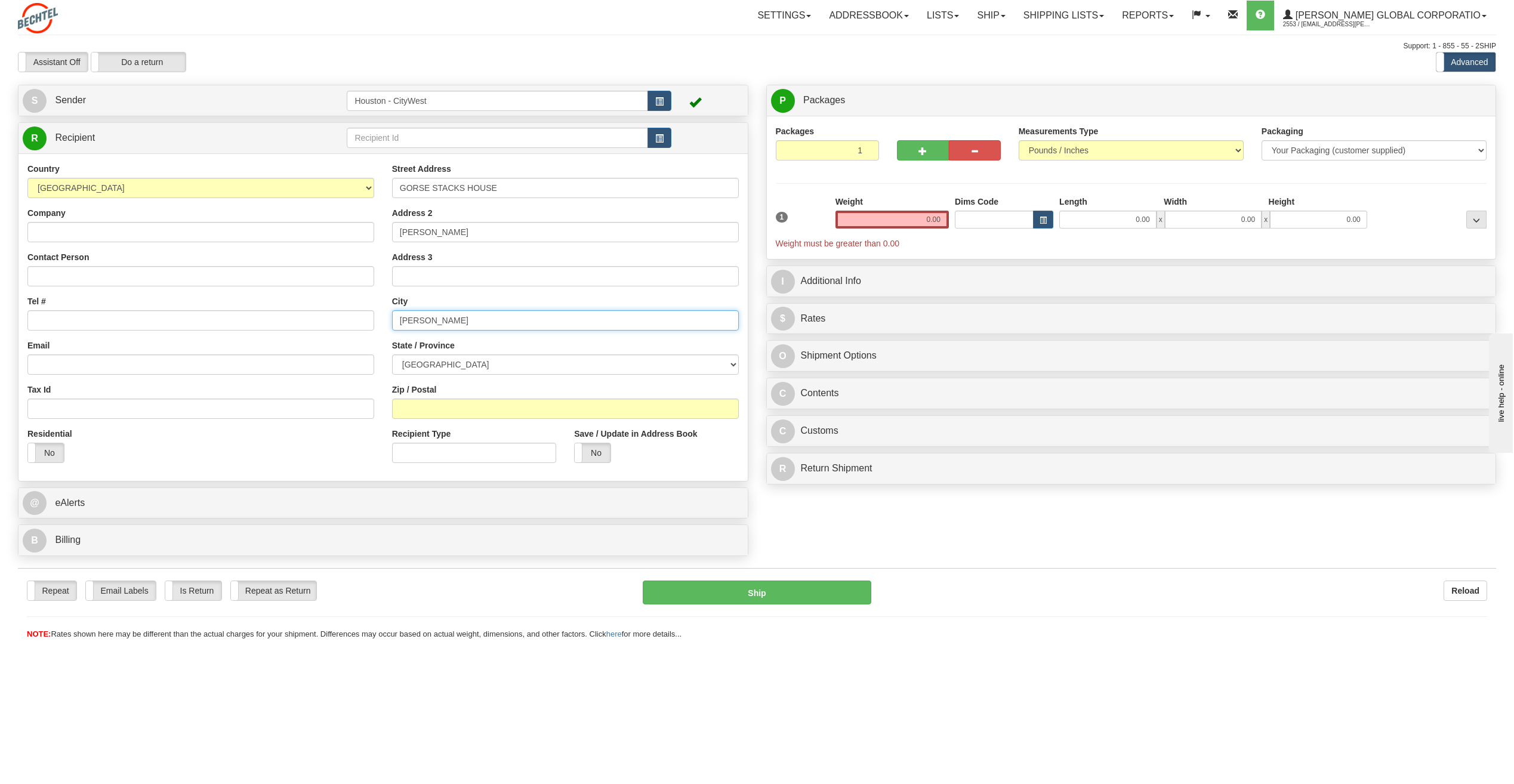
type input "CHESTER"
click at [493, 414] on input "Zip / Postal" at bounding box center [565, 409] width 347 height 21
type input "CH13EQ"
click at [139, 234] on input "Company" at bounding box center [201, 232] width 347 height 21
type input "HMS LEGAL"
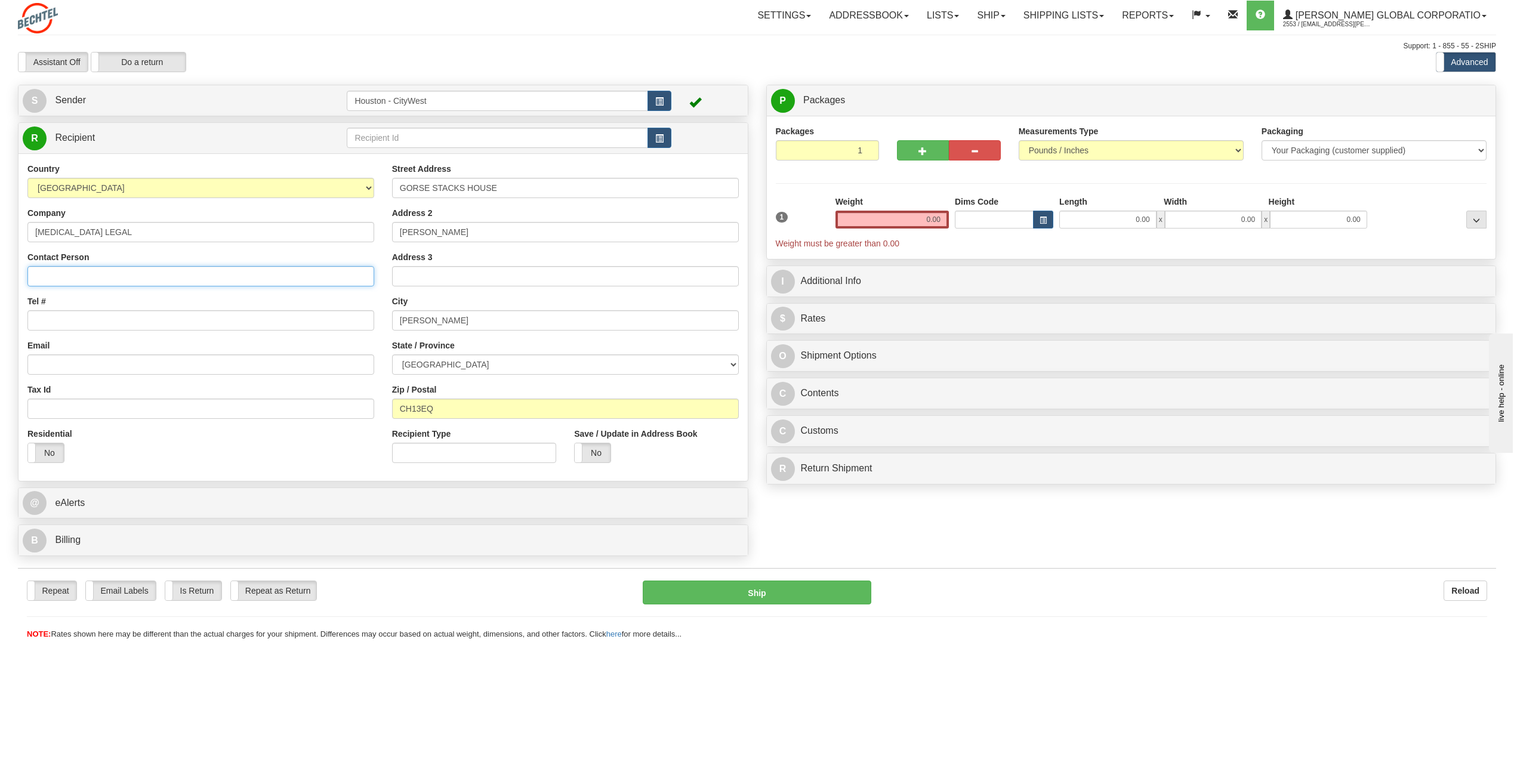
click at [138, 269] on input "Contact Person" at bounding box center [201, 277] width 347 height 21
click at [44, 269] on input "CWN BURNS" at bounding box center [201, 277] width 347 height 21
type input "CEN BURNS"
click at [919, 218] on input "0.00" at bounding box center [892, 219] width 113 height 18
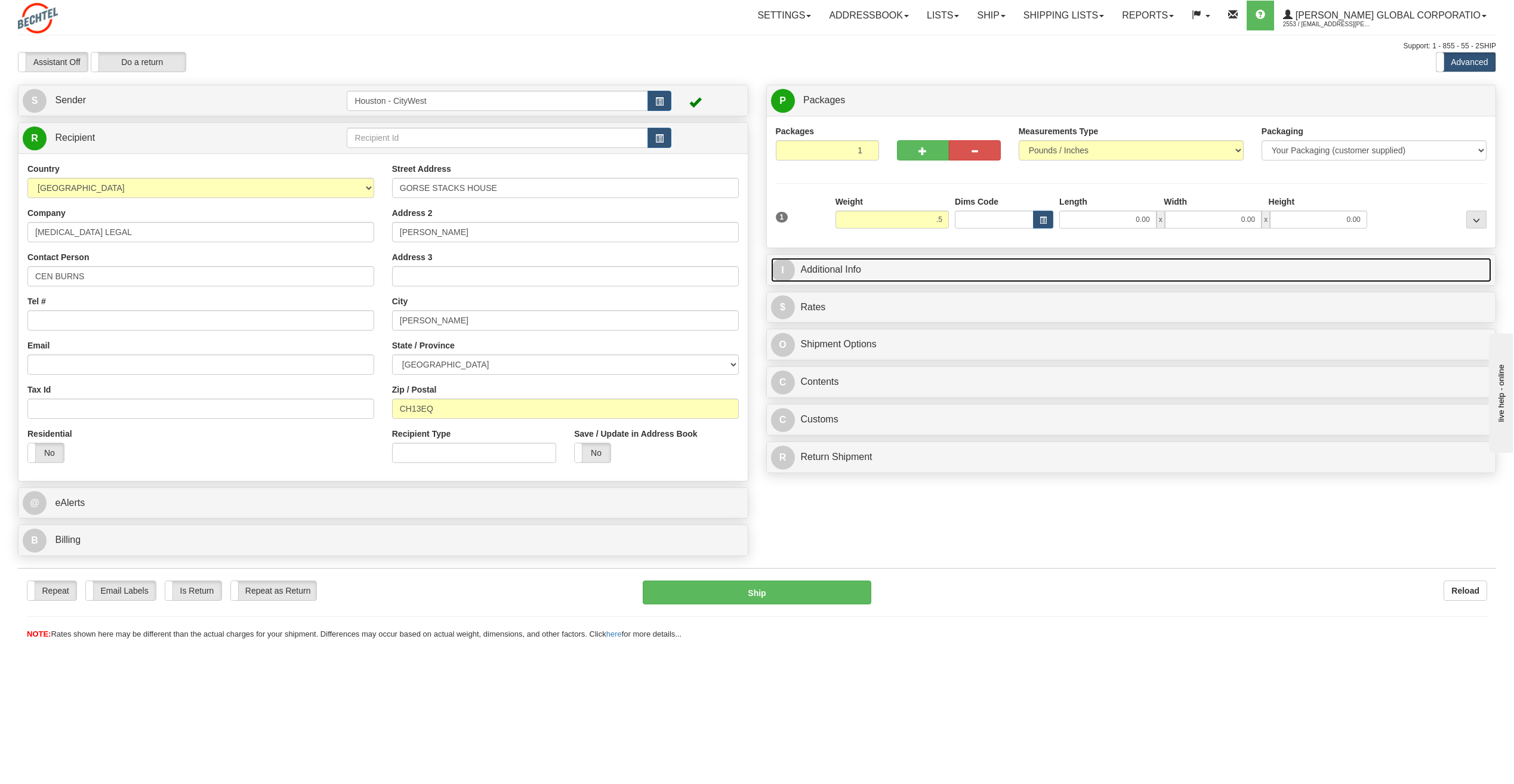
type input "0.50"
click at [921, 268] on link "I Additional Info" at bounding box center [1131, 270] width 721 height 24
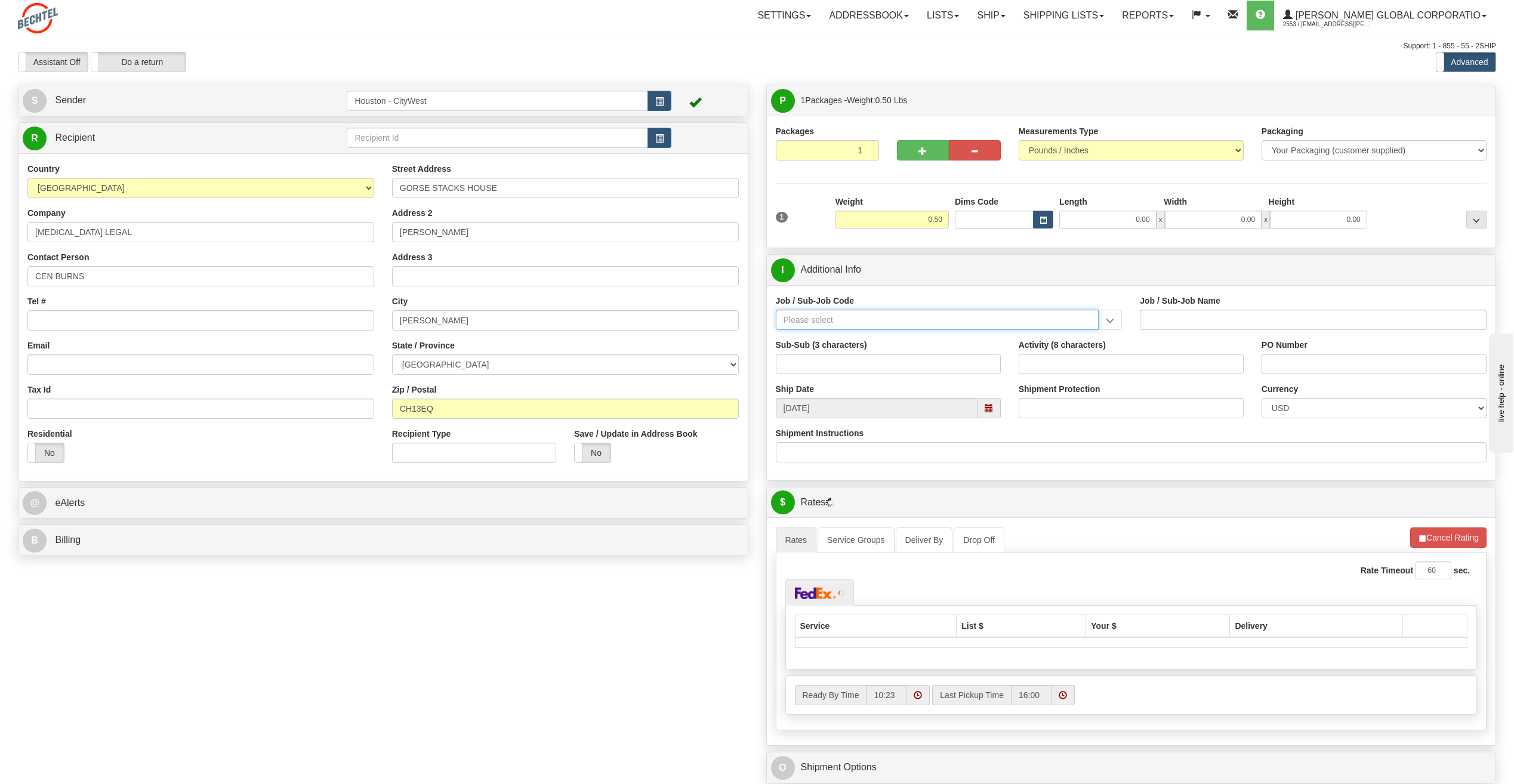
click at [886, 316] on input "Job / Sub-Job Code" at bounding box center [937, 320] width 324 height 21
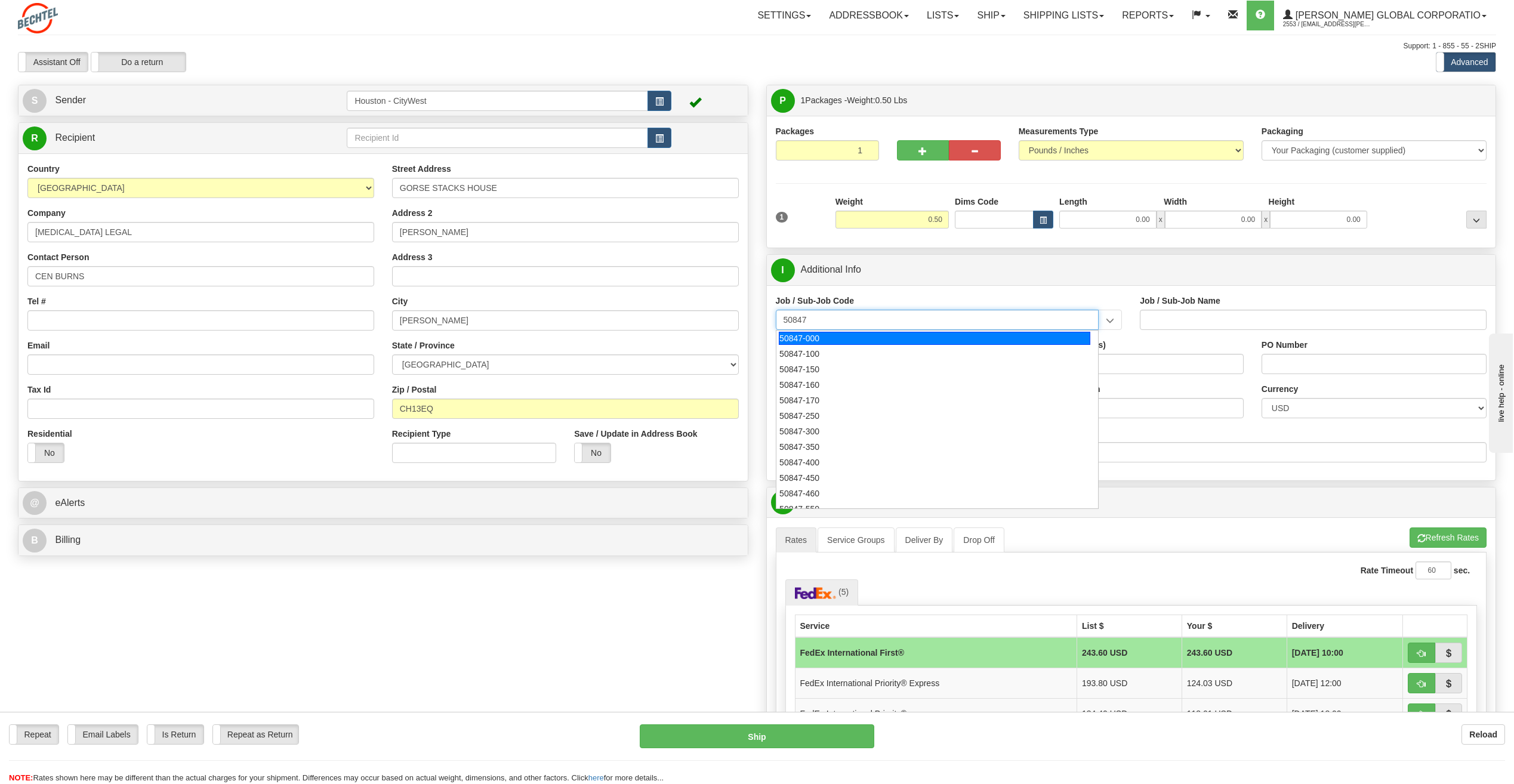
click at [879, 338] on div "50847-000" at bounding box center [935, 338] width 311 height 13
type input "50847-000"
type input "[DEMOGRAPHIC_DATA] PRESIDENT-50847 - P&C GBU MANAGEMENT"
type input "50847-000"
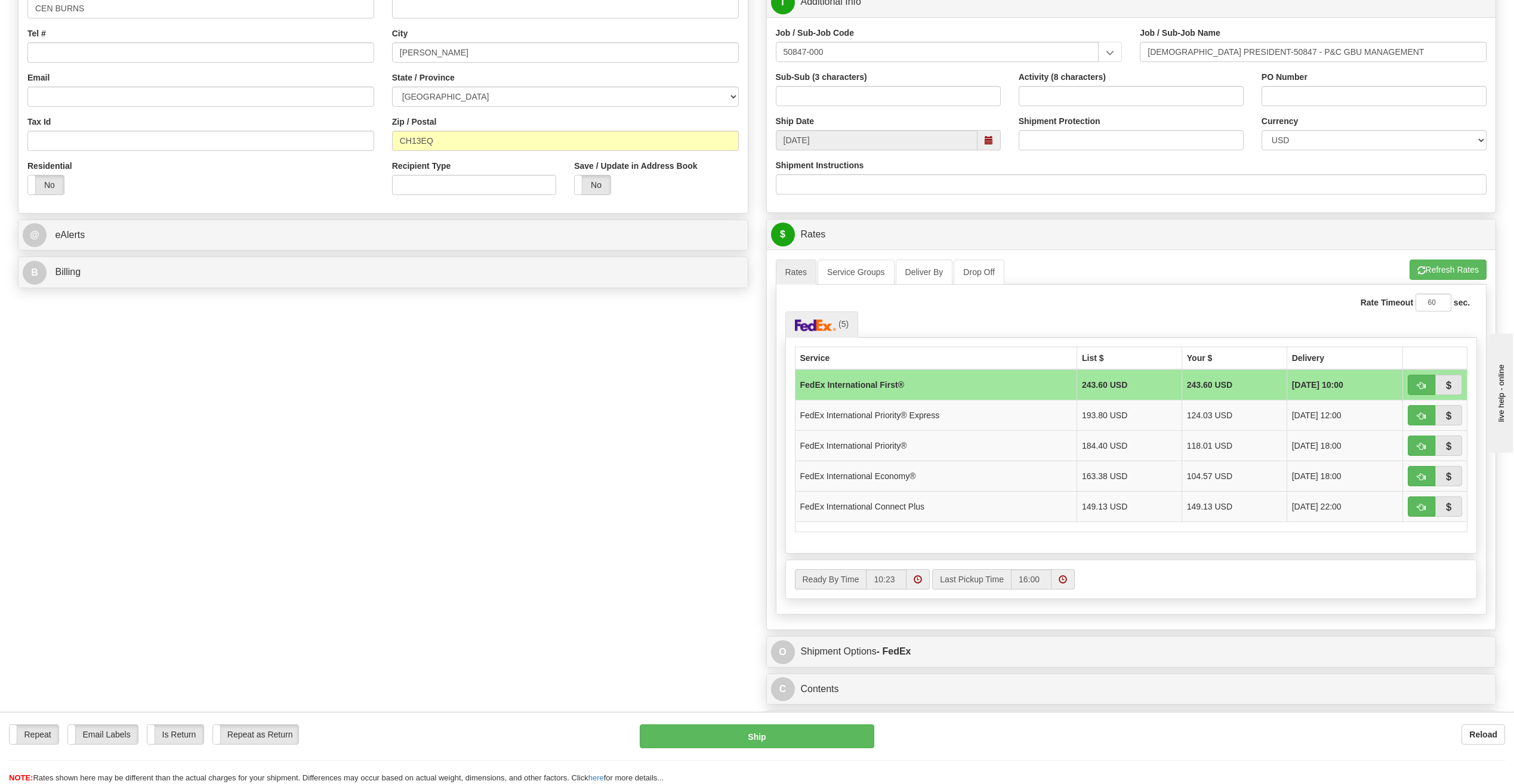
scroll to position [239, 0]
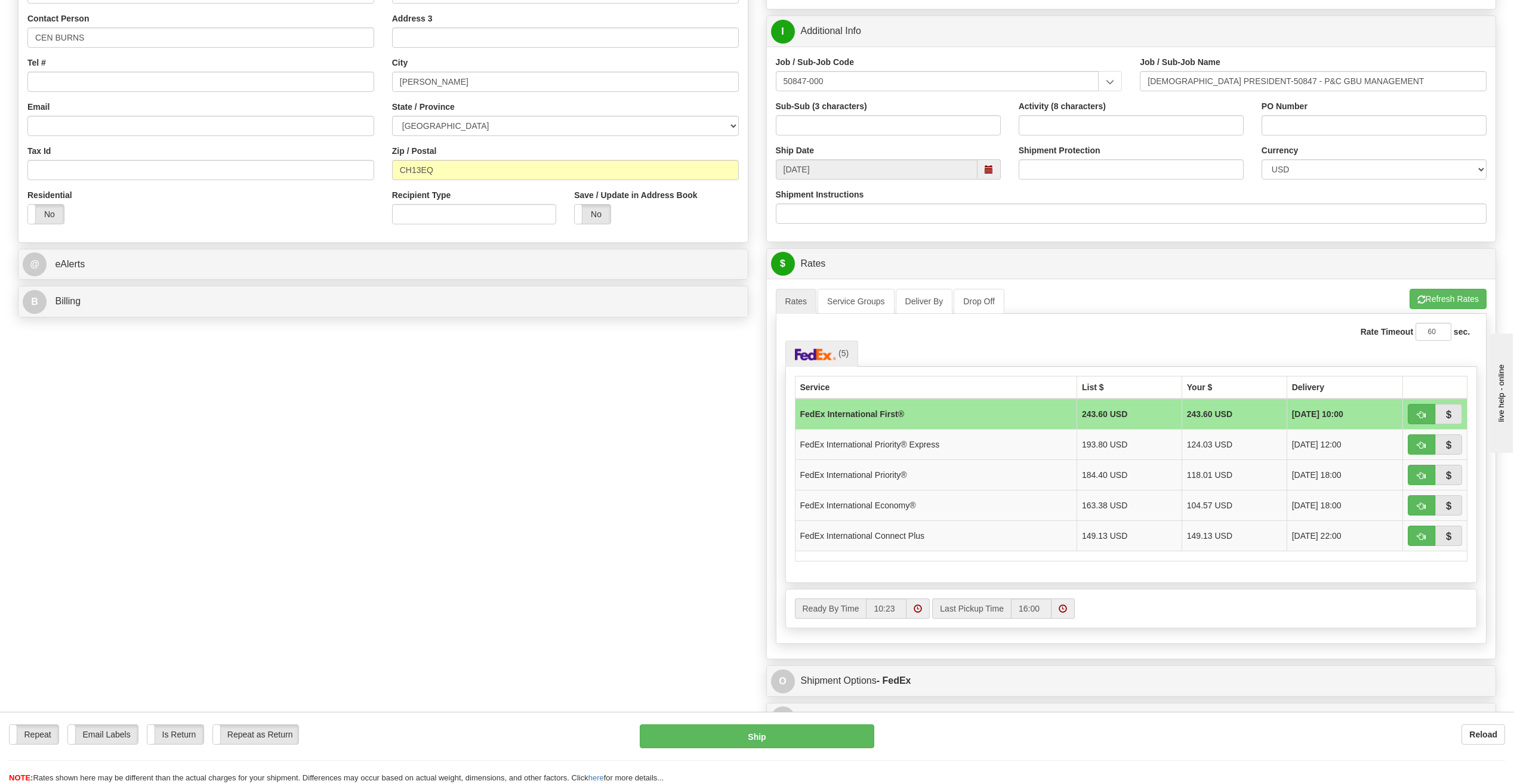
click at [945, 533] on td "FedEx International Connect Plus" at bounding box center [936, 535] width 282 height 30
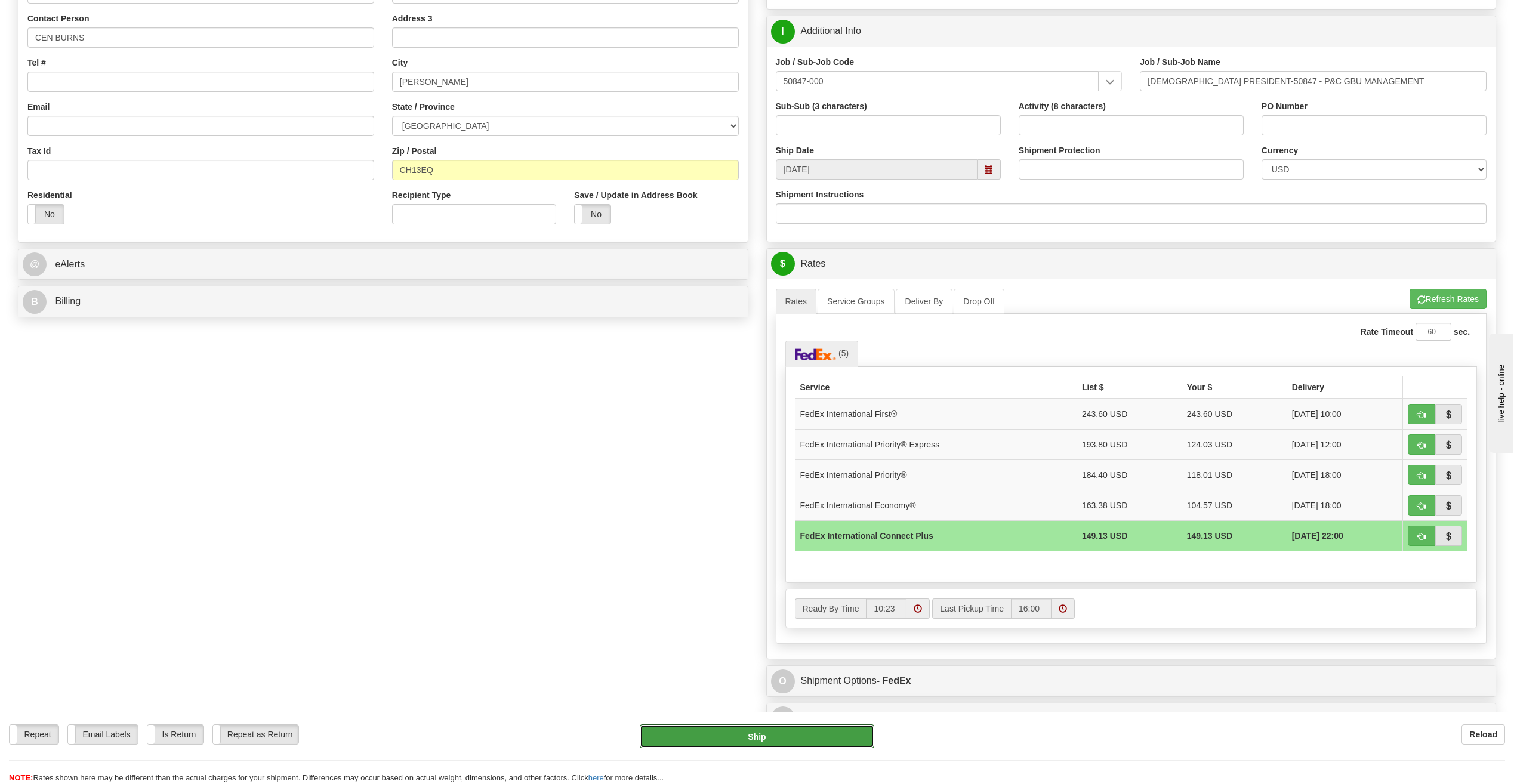
click at [808, 733] on button "Ship" at bounding box center [757, 736] width 235 height 24
type input "EC"
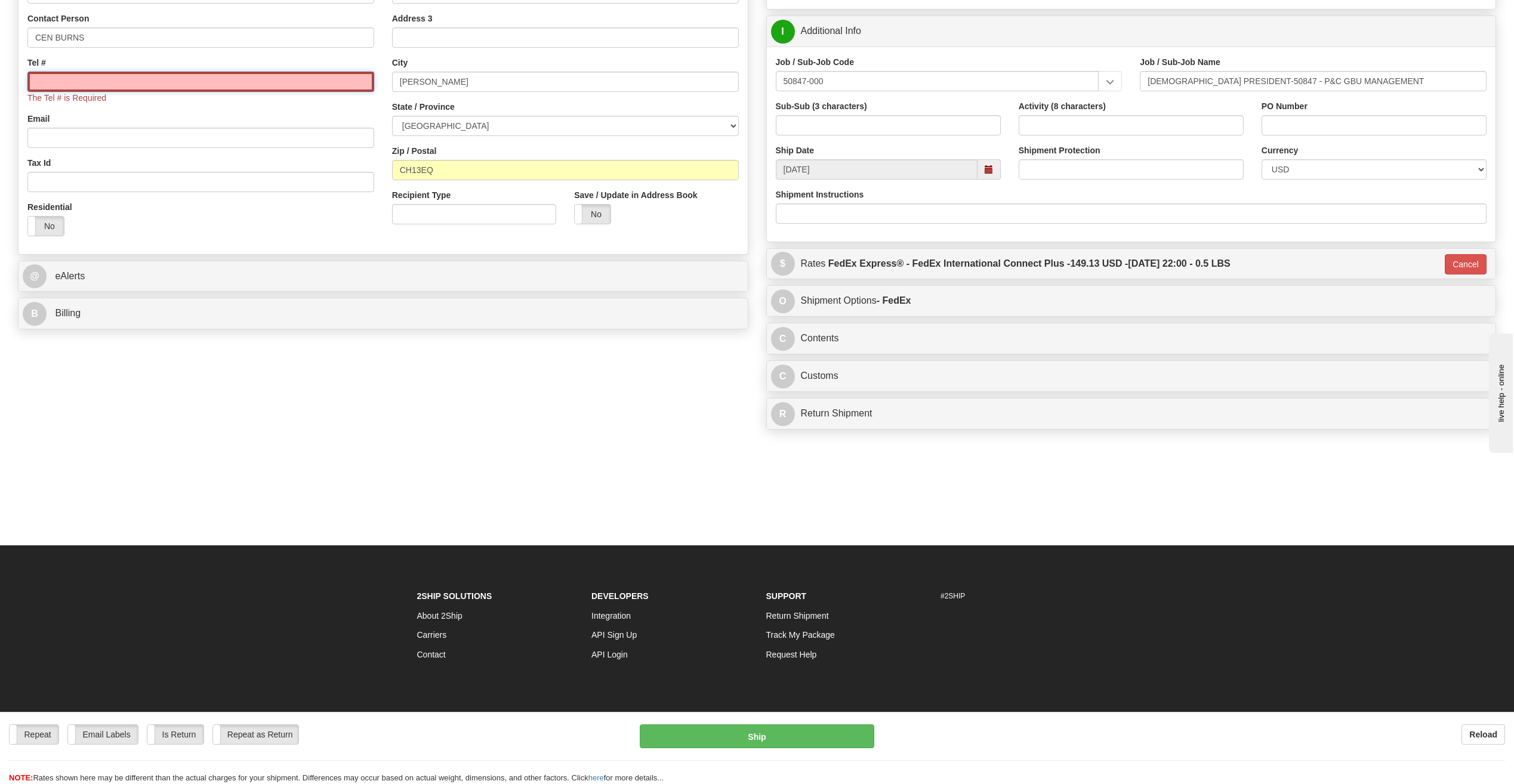
click at [297, 78] on input "Tel #" at bounding box center [201, 82] width 347 height 21
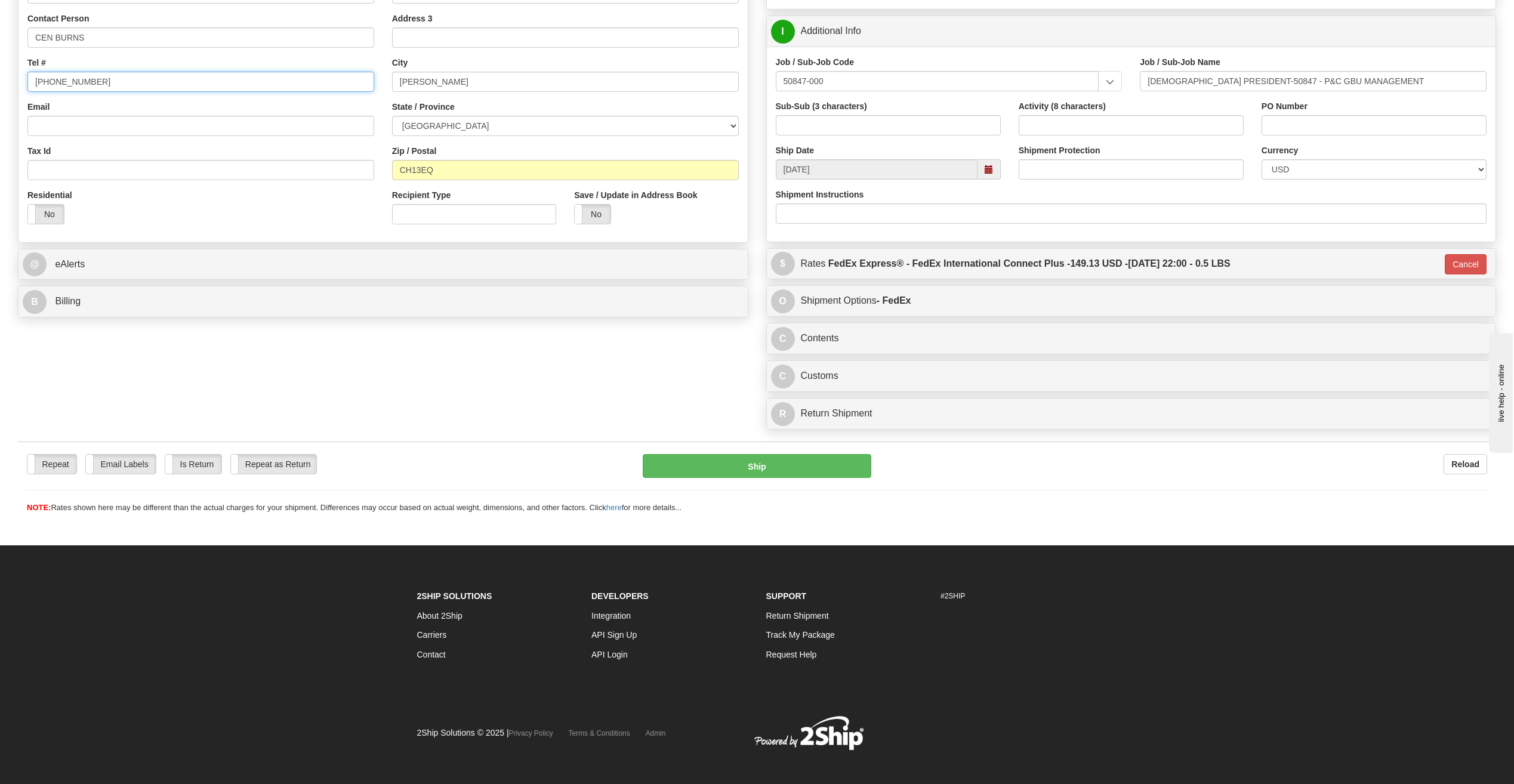
type input "+44 1244 318131"
click at [734, 468] on button "Ship" at bounding box center [756, 466] width 228 height 24
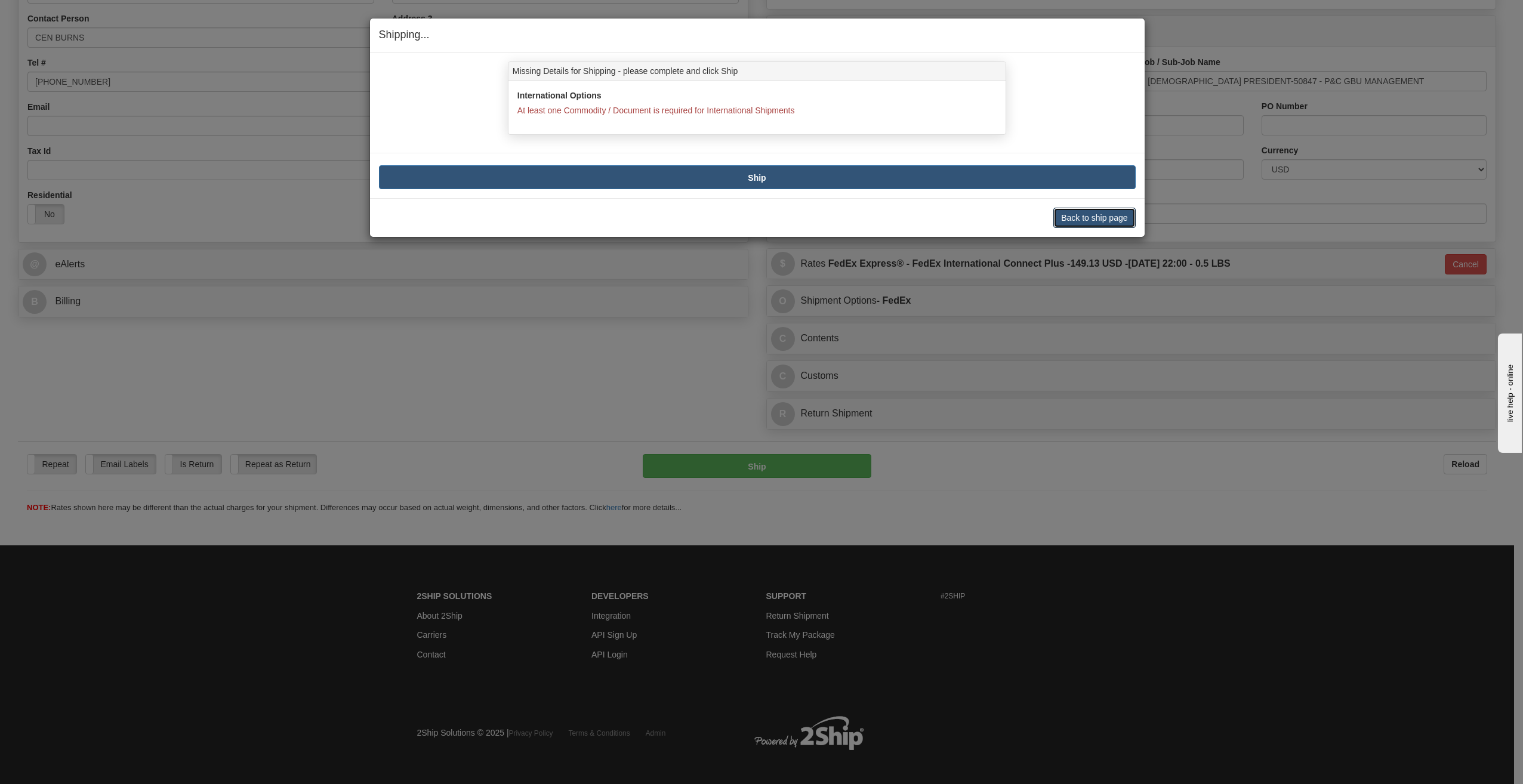
click at [1061, 217] on button "Back to ship page" at bounding box center [1093, 218] width 82 height 21
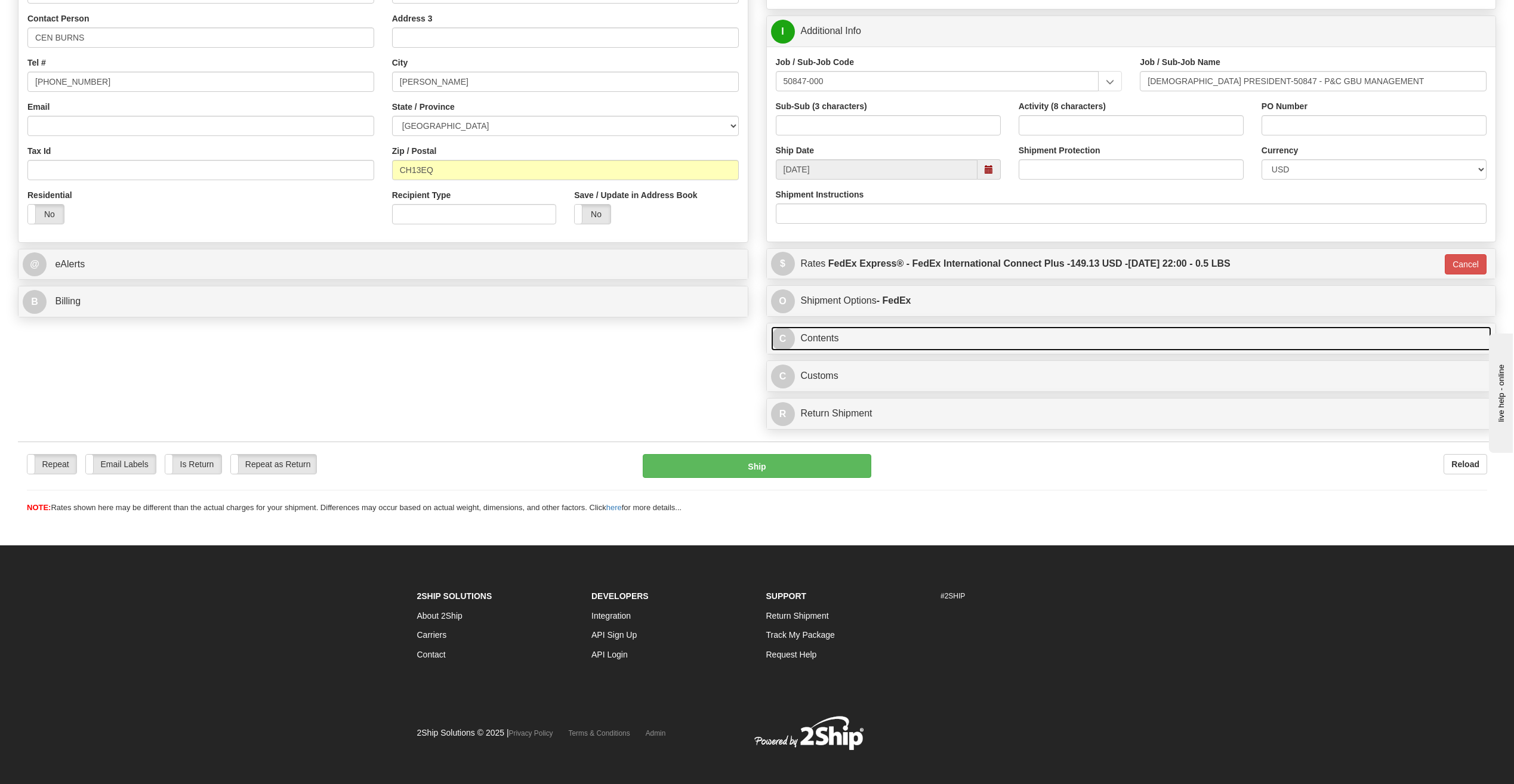
click at [864, 341] on link "C Contents" at bounding box center [1131, 338] width 721 height 24
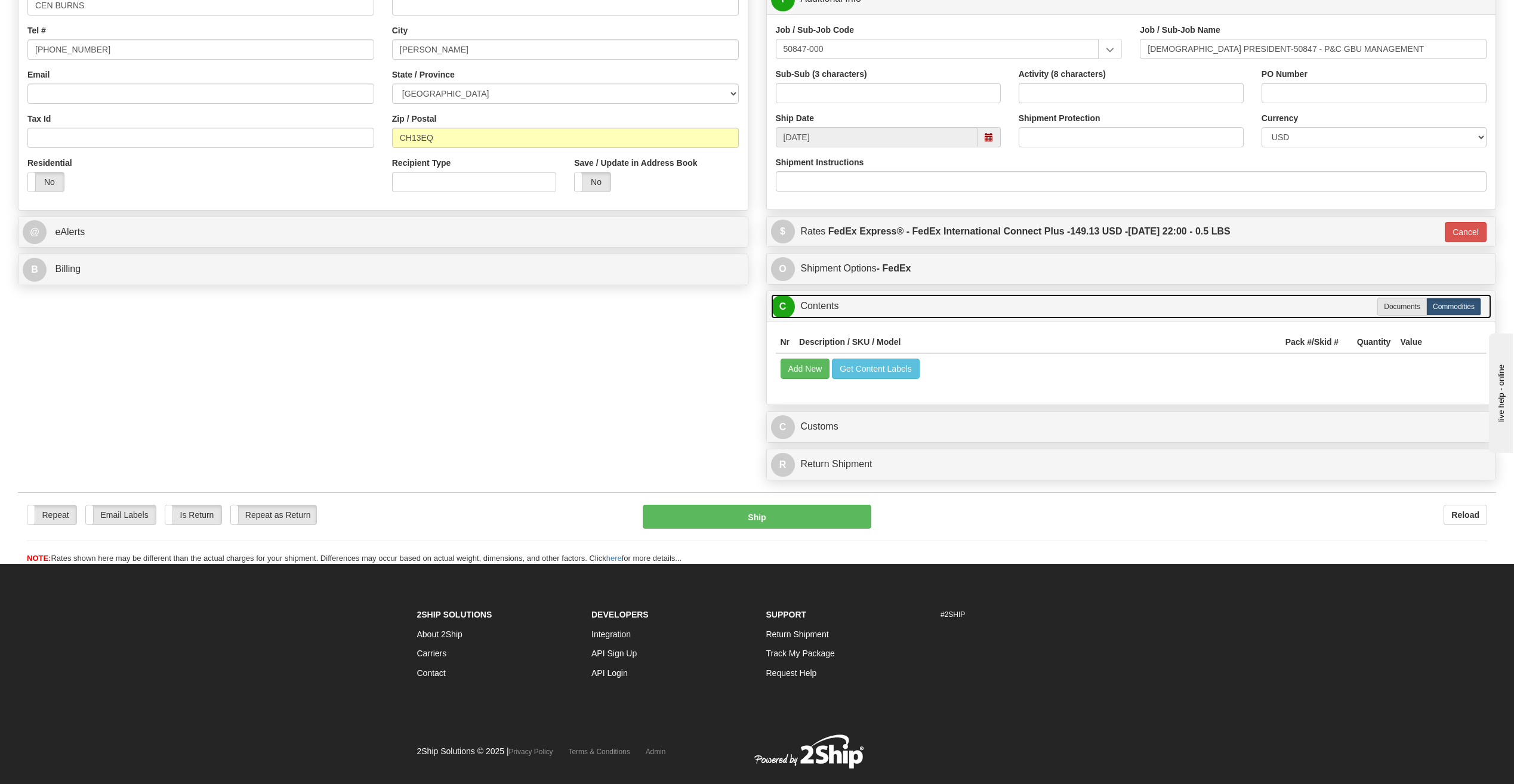
scroll to position [298, 0]
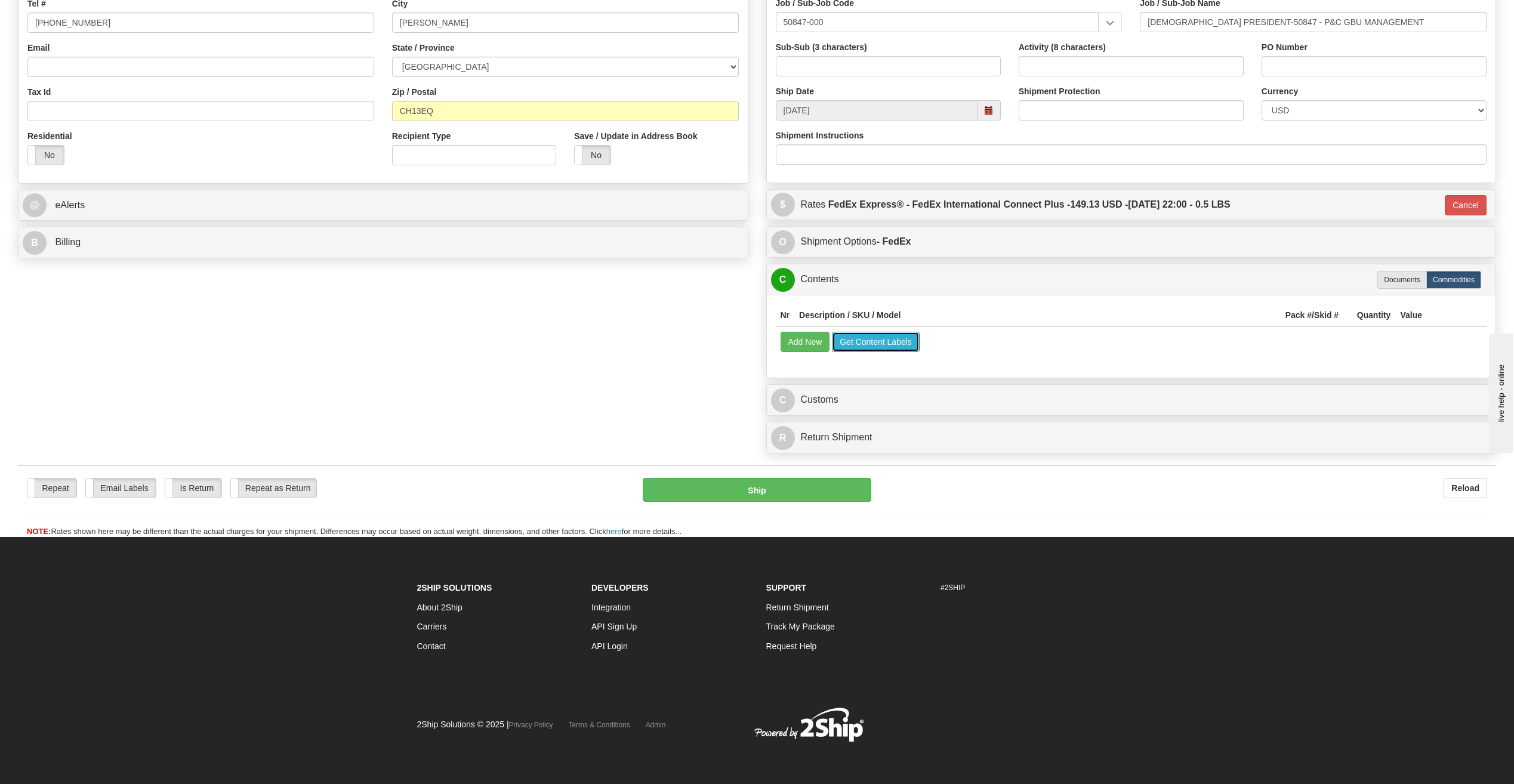
click at [847, 342] on button "Get Content Labels" at bounding box center [875, 342] width 87 height 21
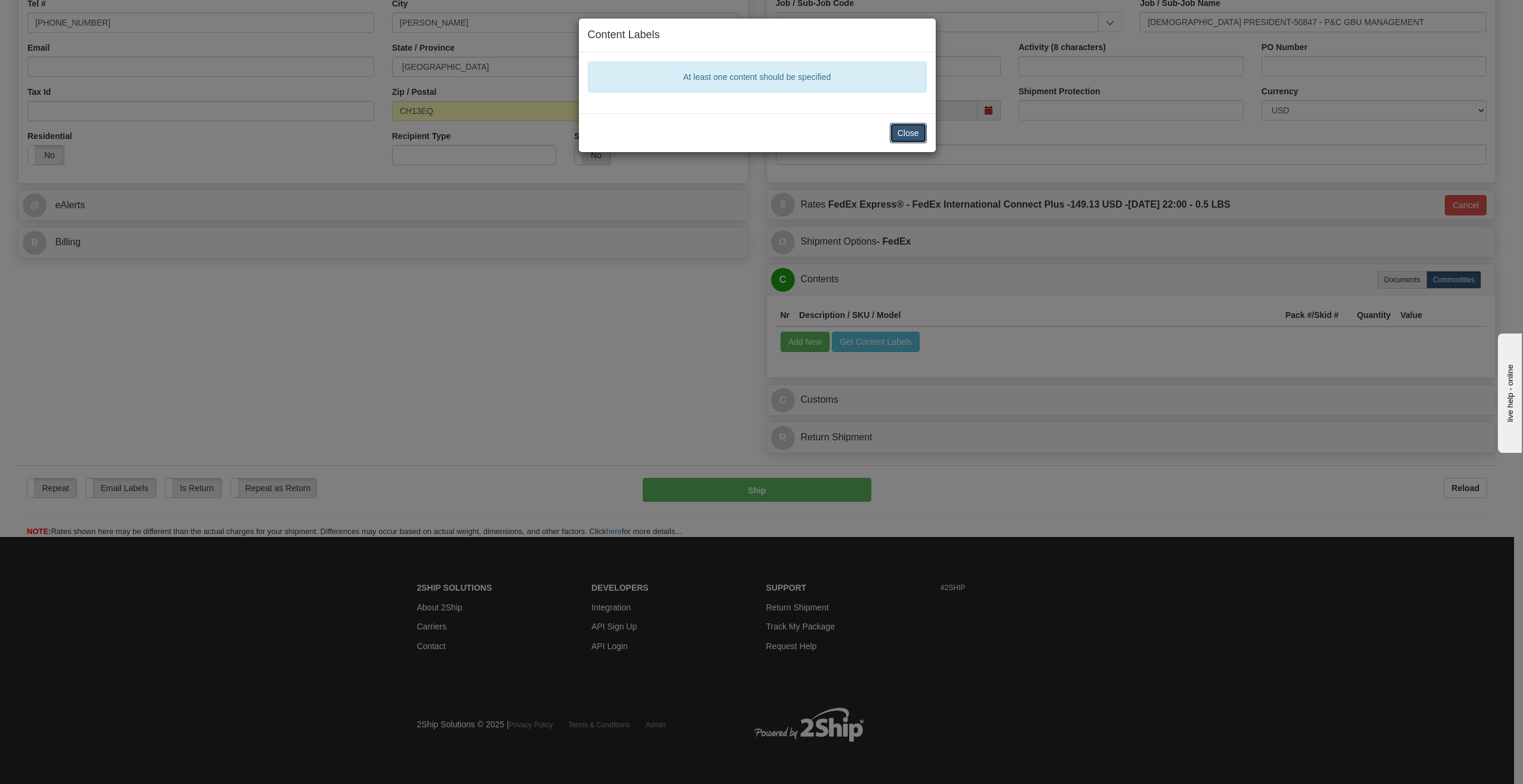
click at [907, 125] on button "Close" at bounding box center [908, 133] width 37 height 21
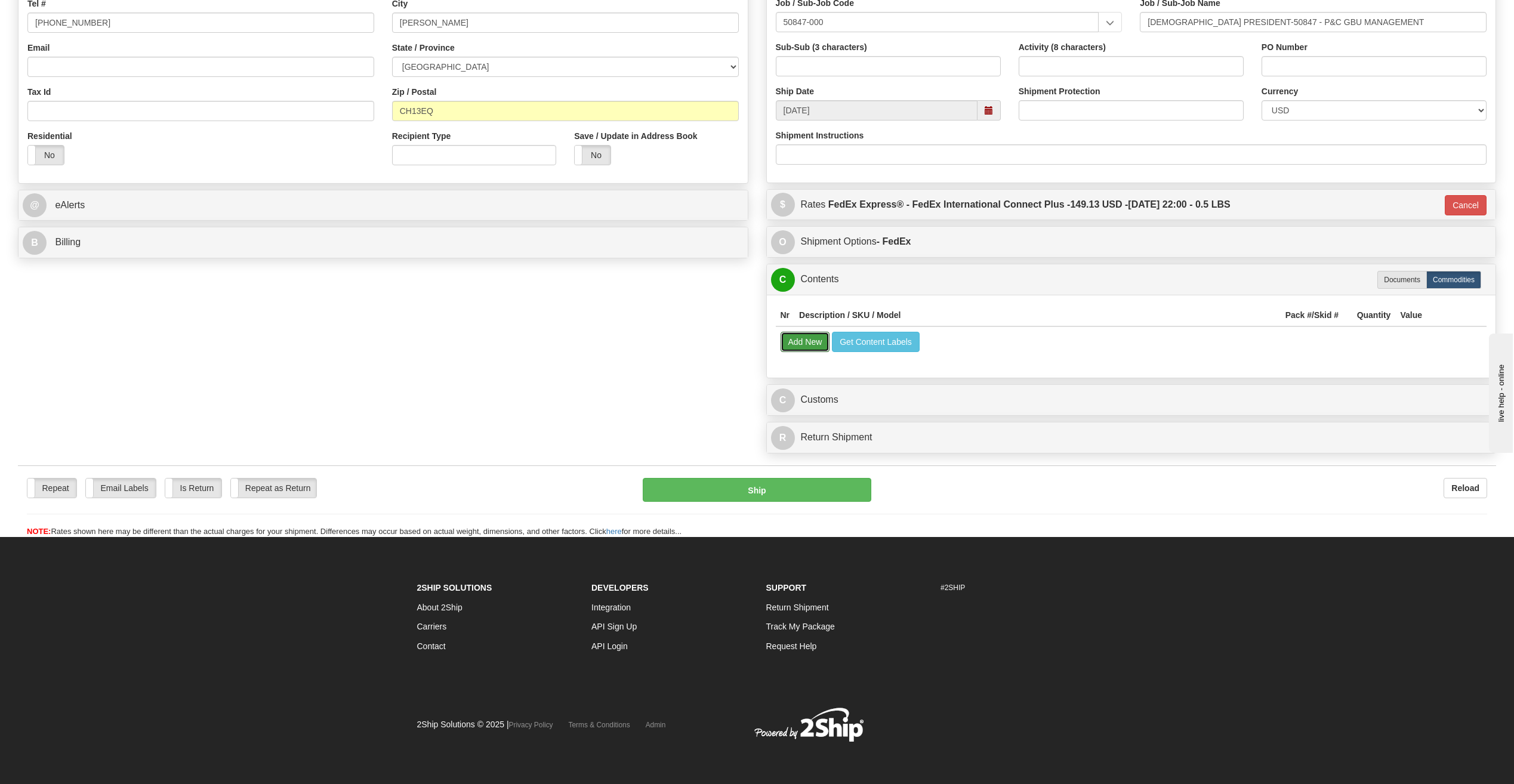
click at [809, 340] on button "Add New" at bounding box center [805, 342] width 50 height 21
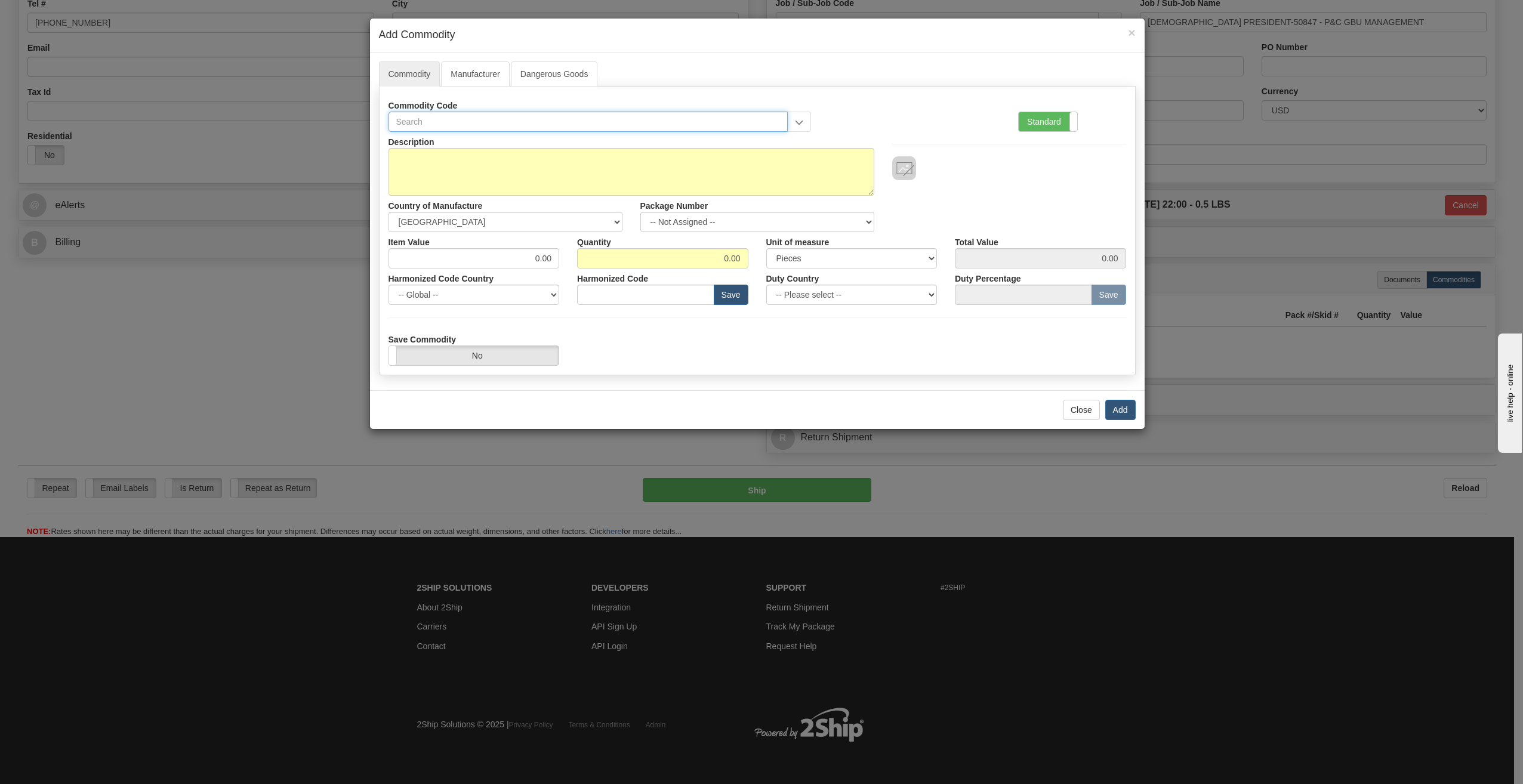
click at [528, 120] on input "text" at bounding box center [588, 122] width 400 height 21
type input "D"
click at [670, 113] on input "text" at bounding box center [588, 122] width 400 height 21
click at [648, 160] on textarea "Description" at bounding box center [631, 172] width 486 height 48
type textarea "dOCUMENTS"
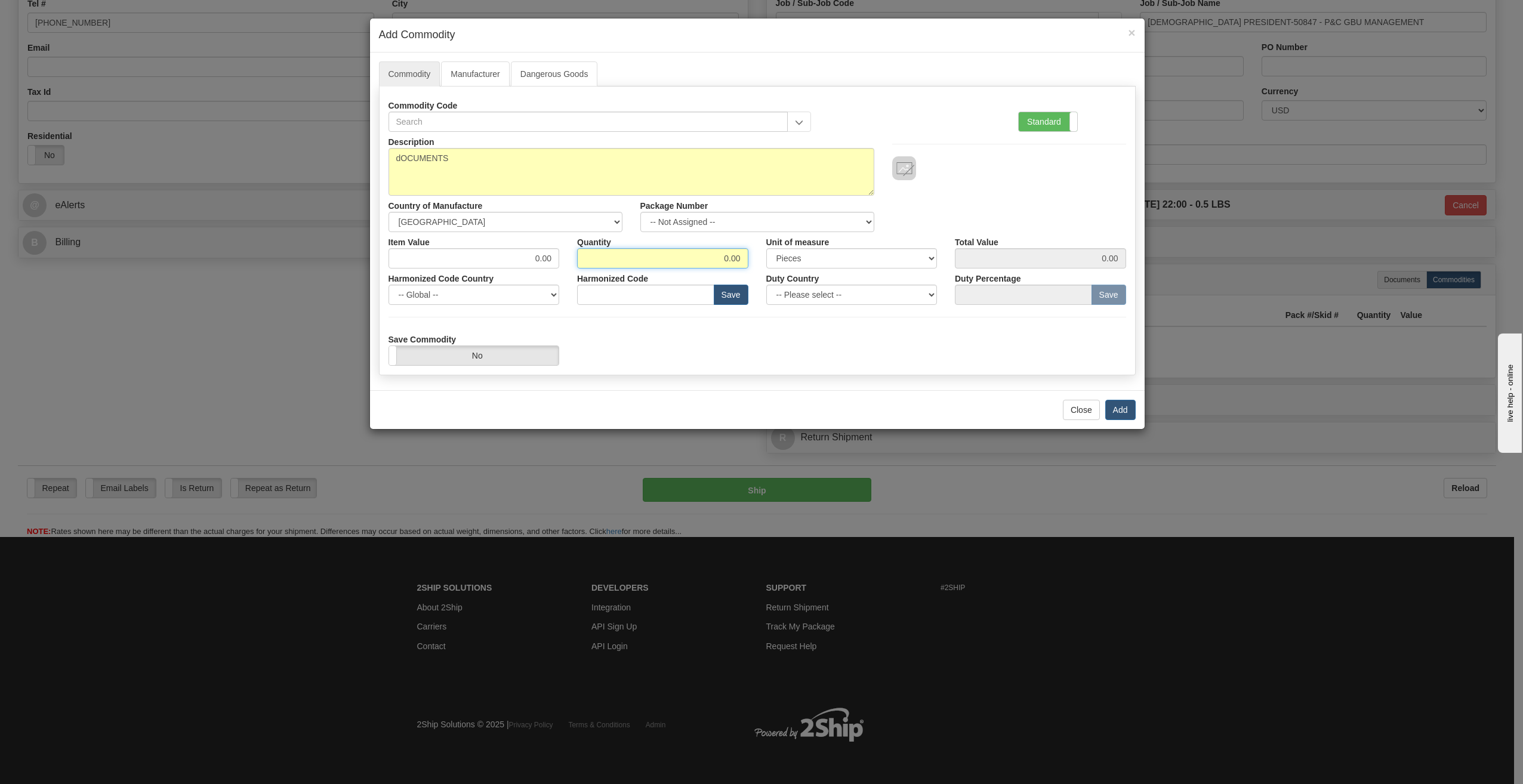
click at [627, 257] on input "0.00" at bounding box center [662, 259] width 171 height 21
type input "1.00"
click at [1113, 408] on button "Add" at bounding box center [1120, 410] width 30 height 21
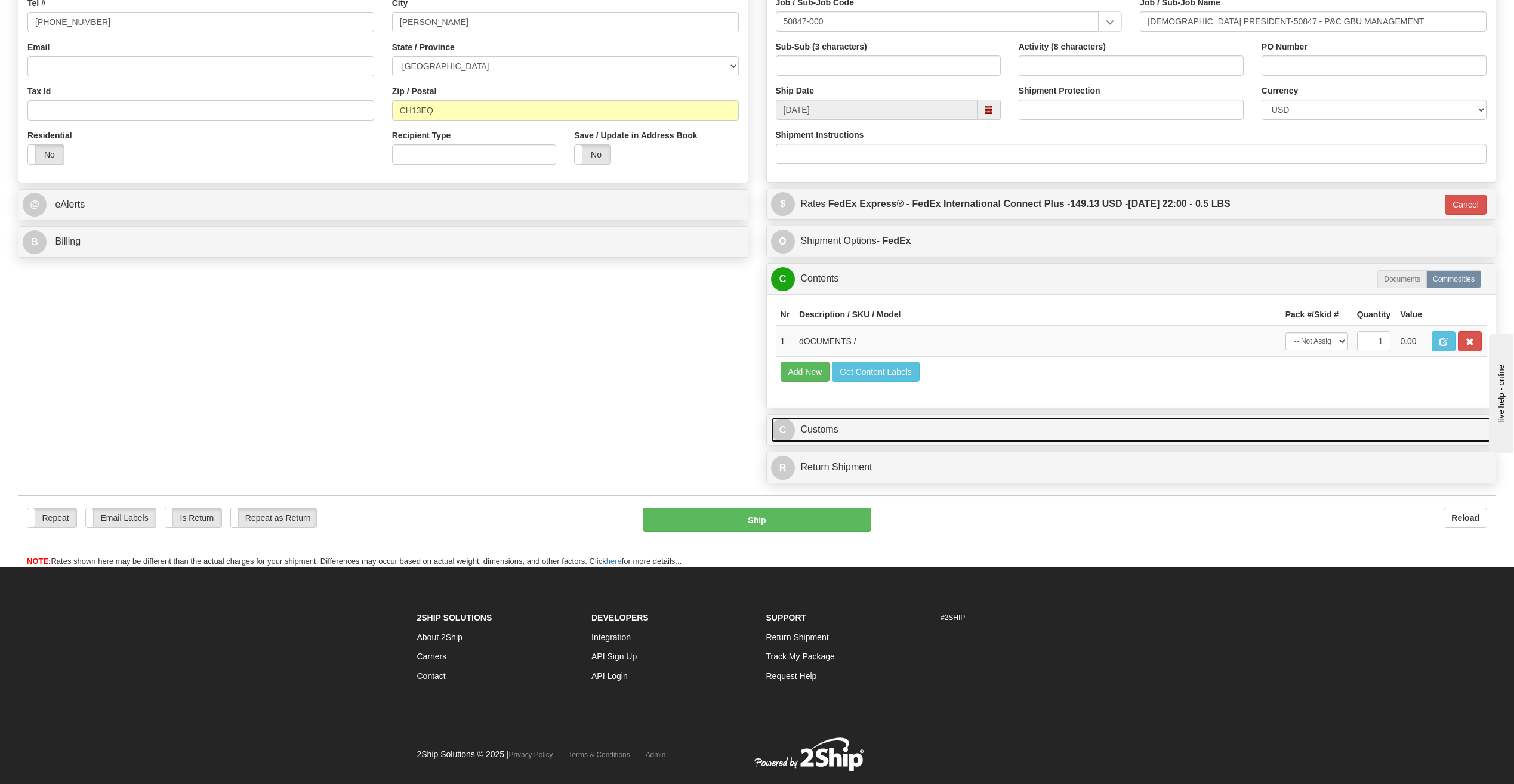
click at [945, 420] on link "C Customs" at bounding box center [1131, 430] width 721 height 24
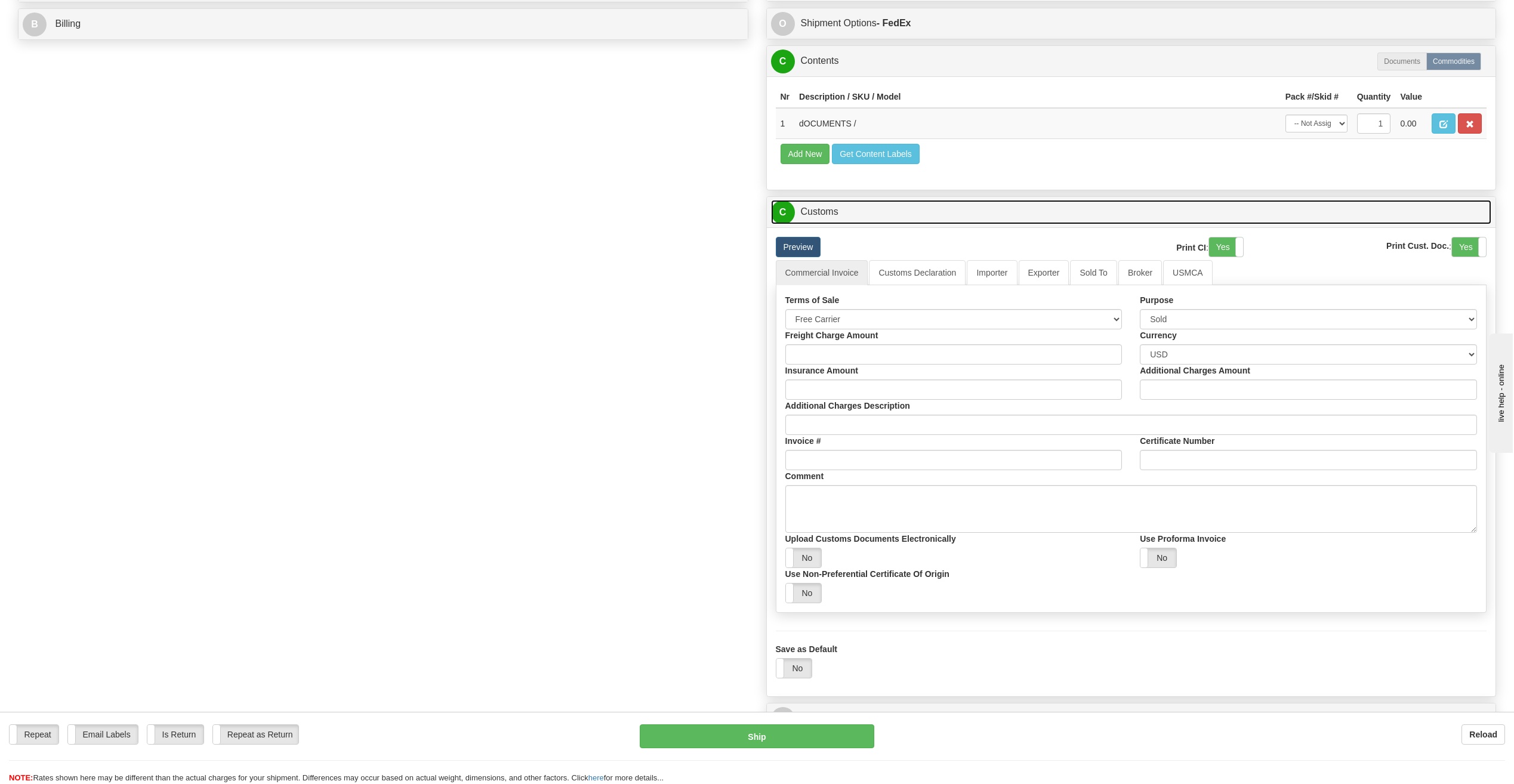
scroll to position [537, 0]
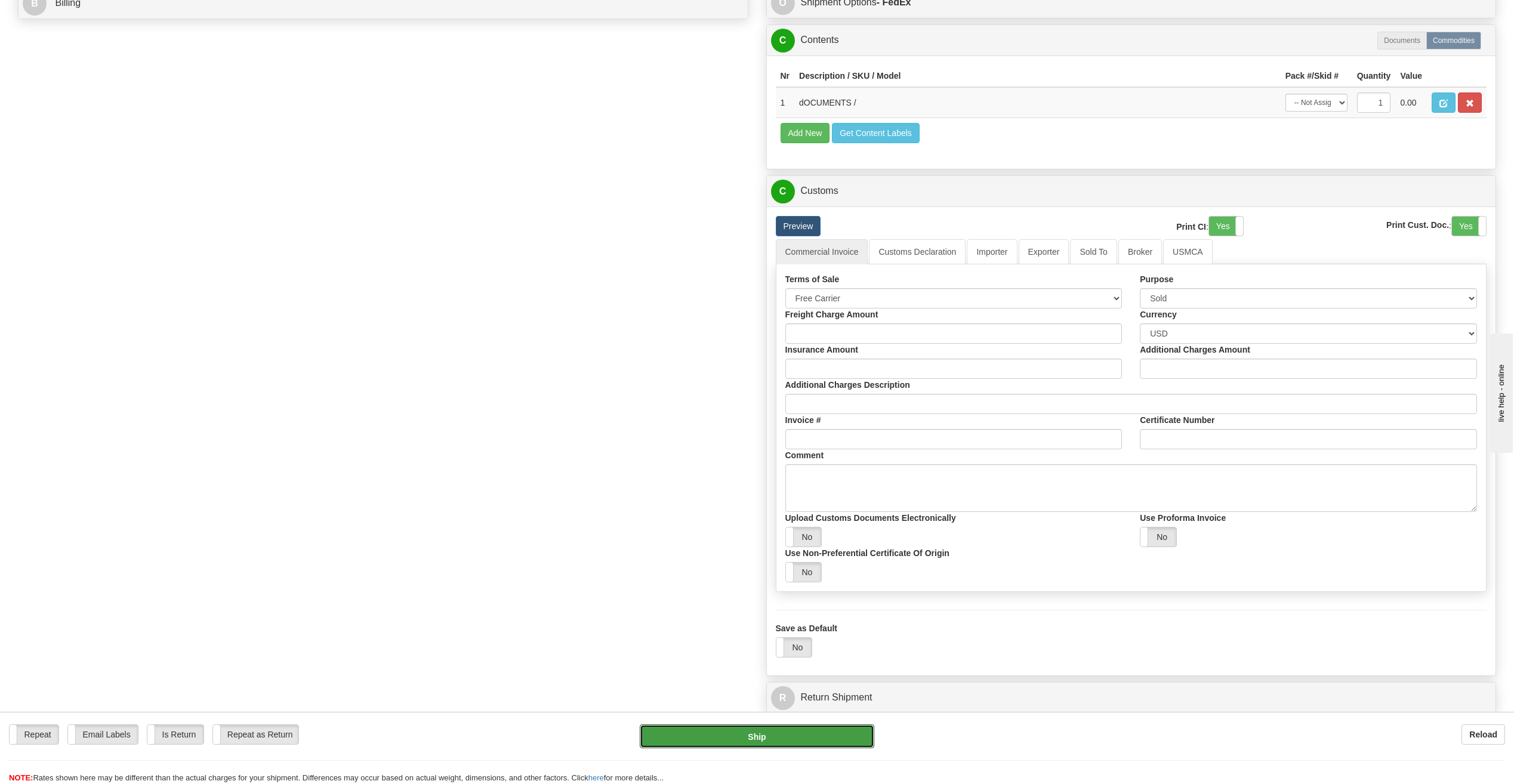
click at [716, 738] on button "Ship" at bounding box center [757, 736] width 235 height 24
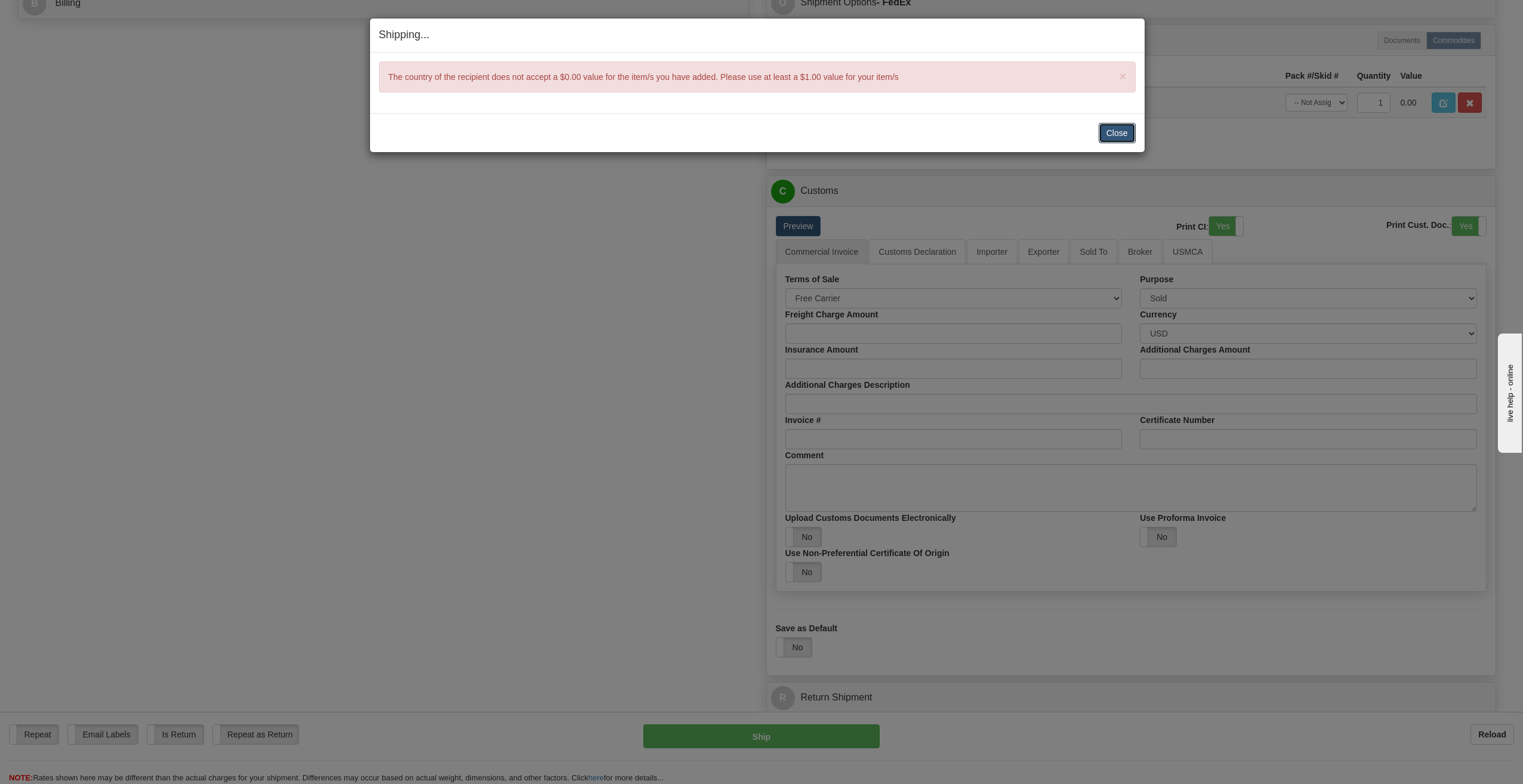
click at [1118, 134] on button "Close" at bounding box center [1117, 133] width 37 height 21
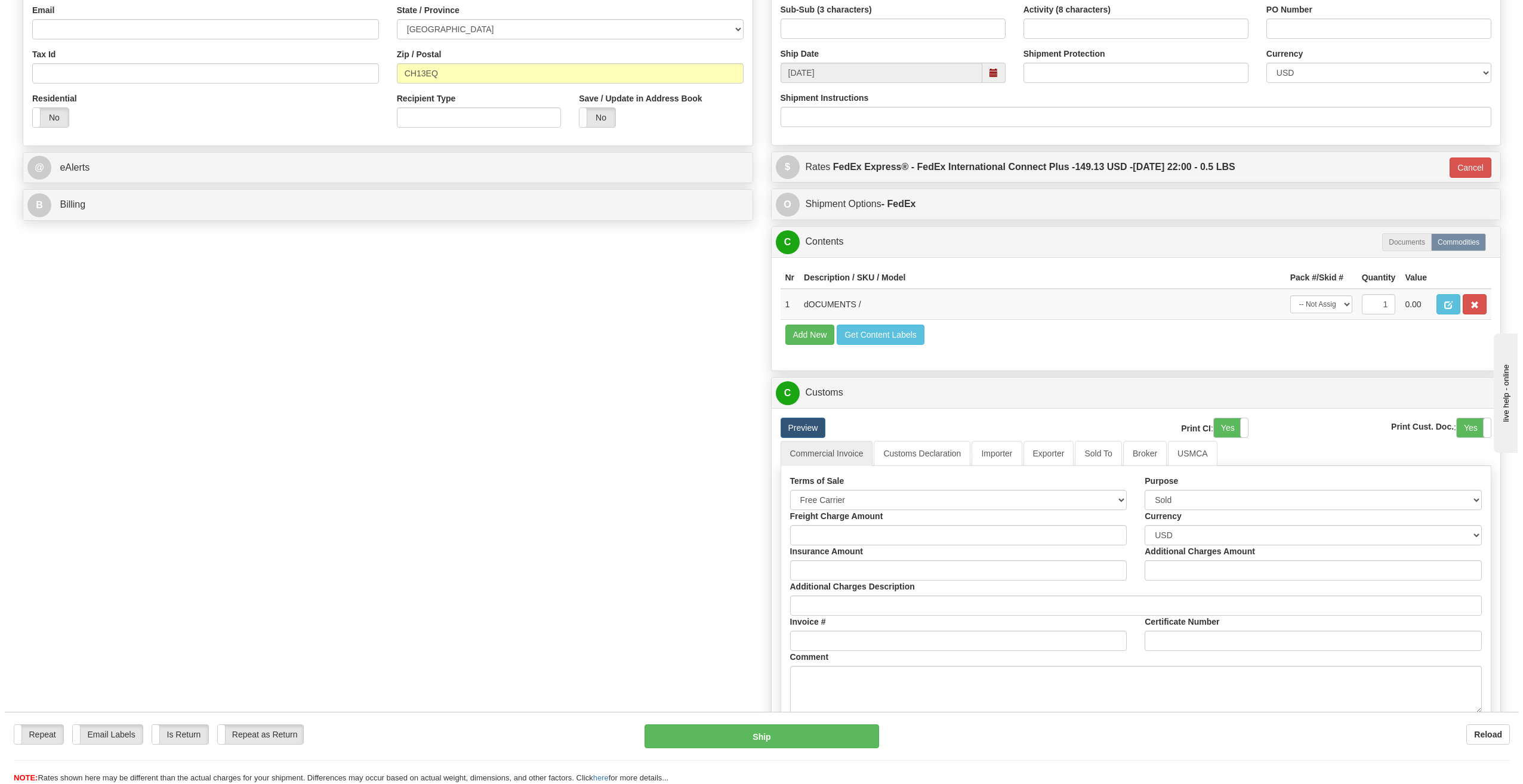
scroll to position [298, 0]
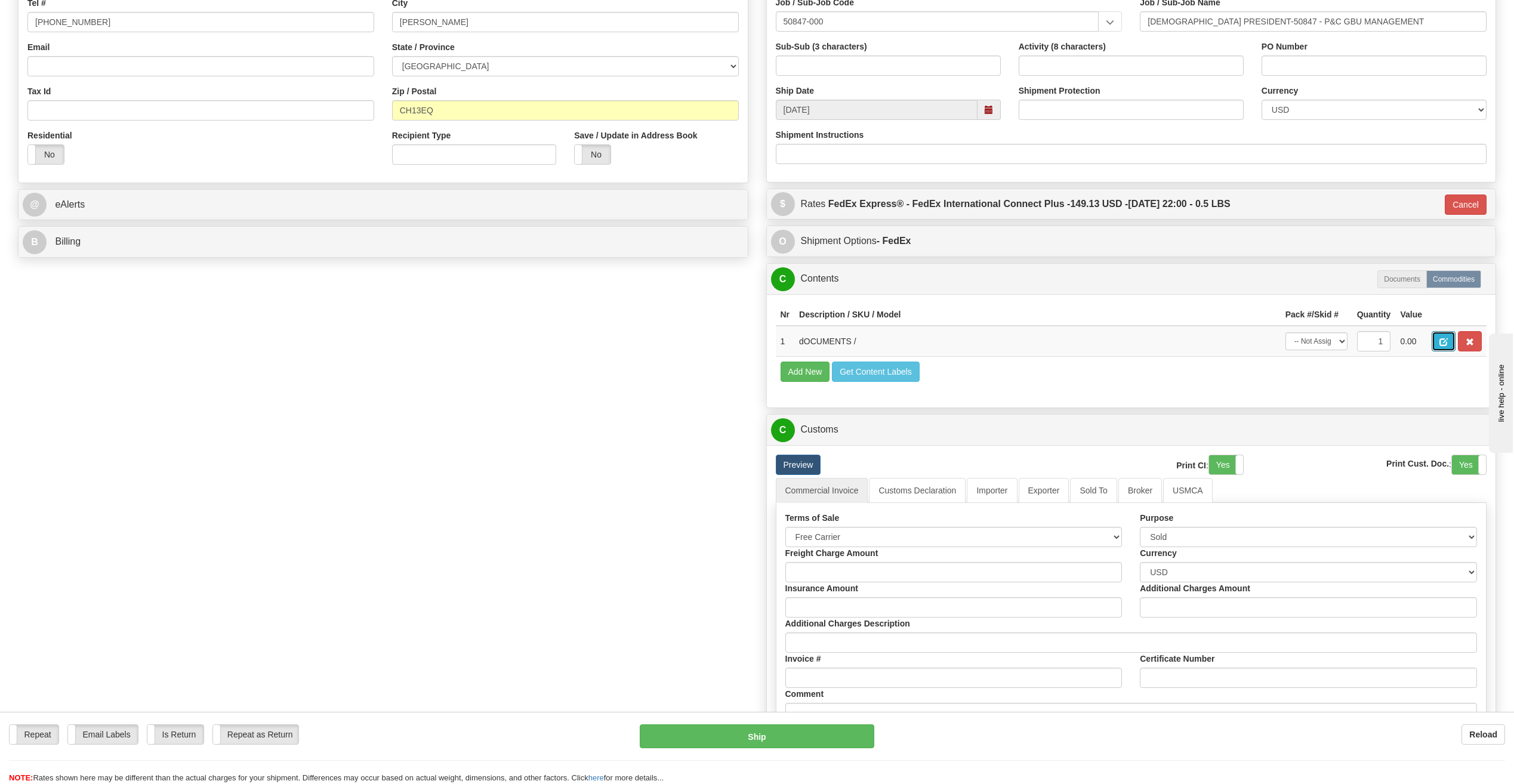
click at [1443, 345] on span "button" at bounding box center [1443, 342] width 8 height 8
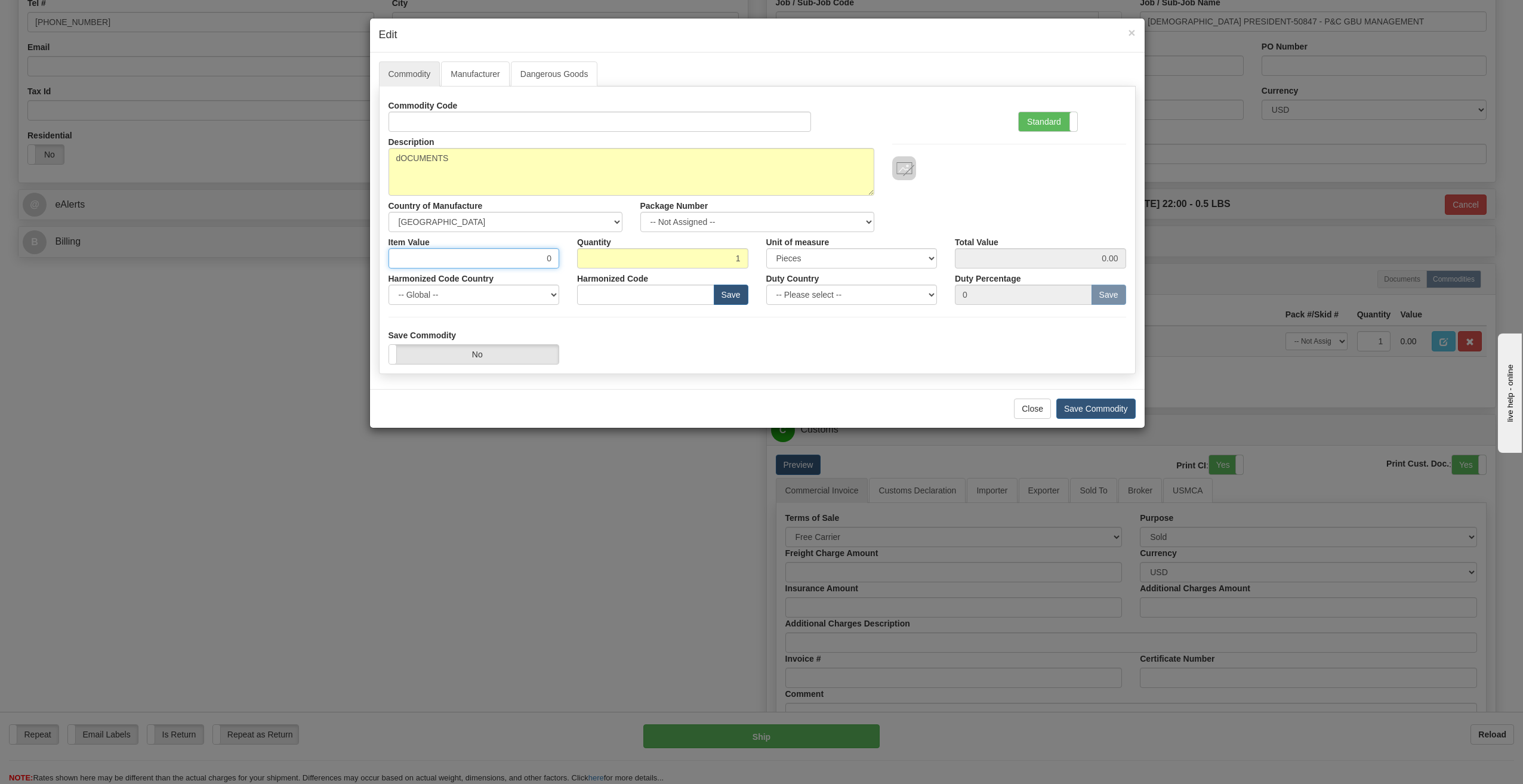
click at [545, 252] on input "0" at bounding box center [474, 259] width 171 height 21
type input "10"
type input "10.00"
click at [1104, 403] on button "Save Commodity" at bounding box center [1095, 409] width 79 height 21
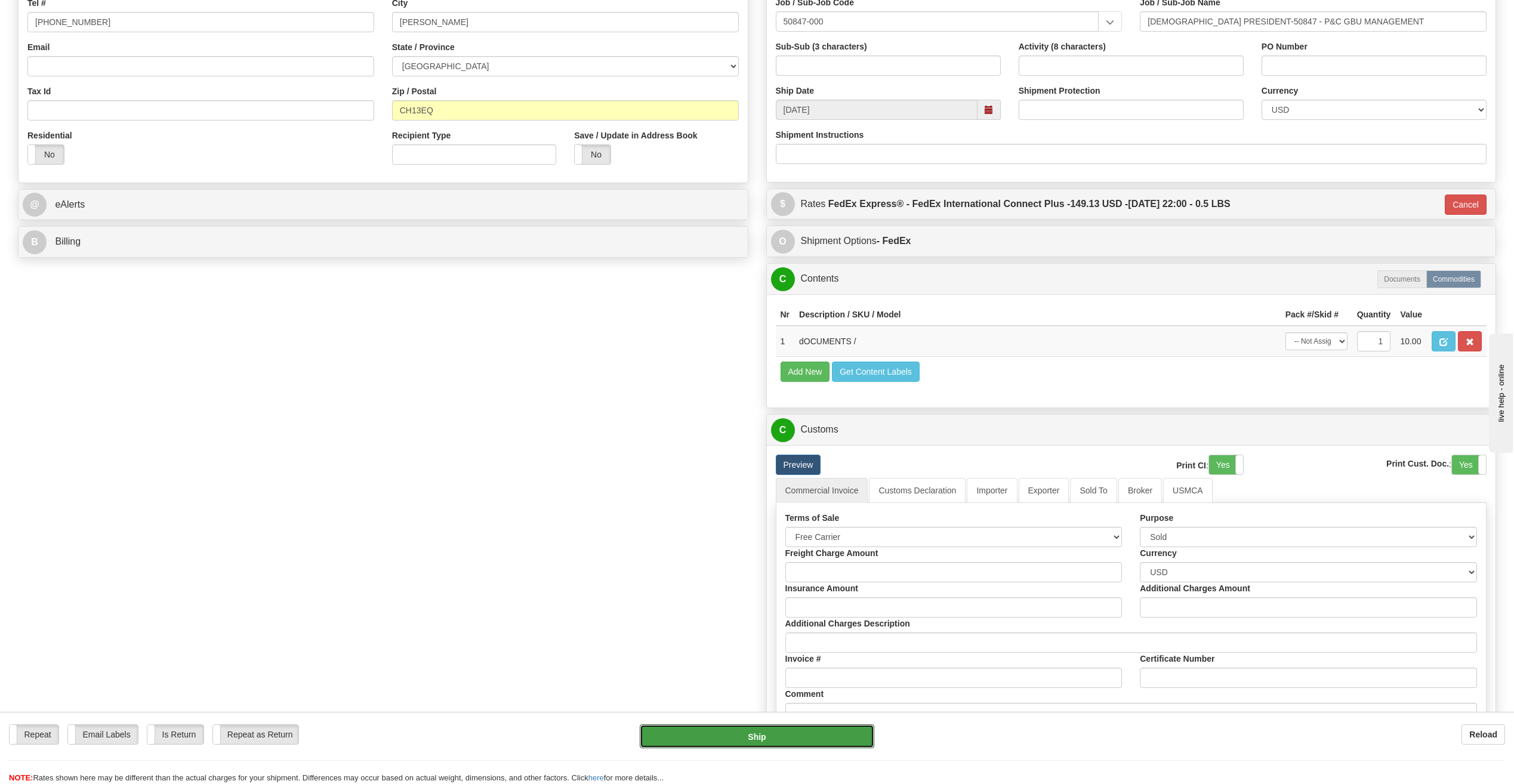
click at [745, 741] on button "Ship" at bounding box center [757, 736] width 235 height 24
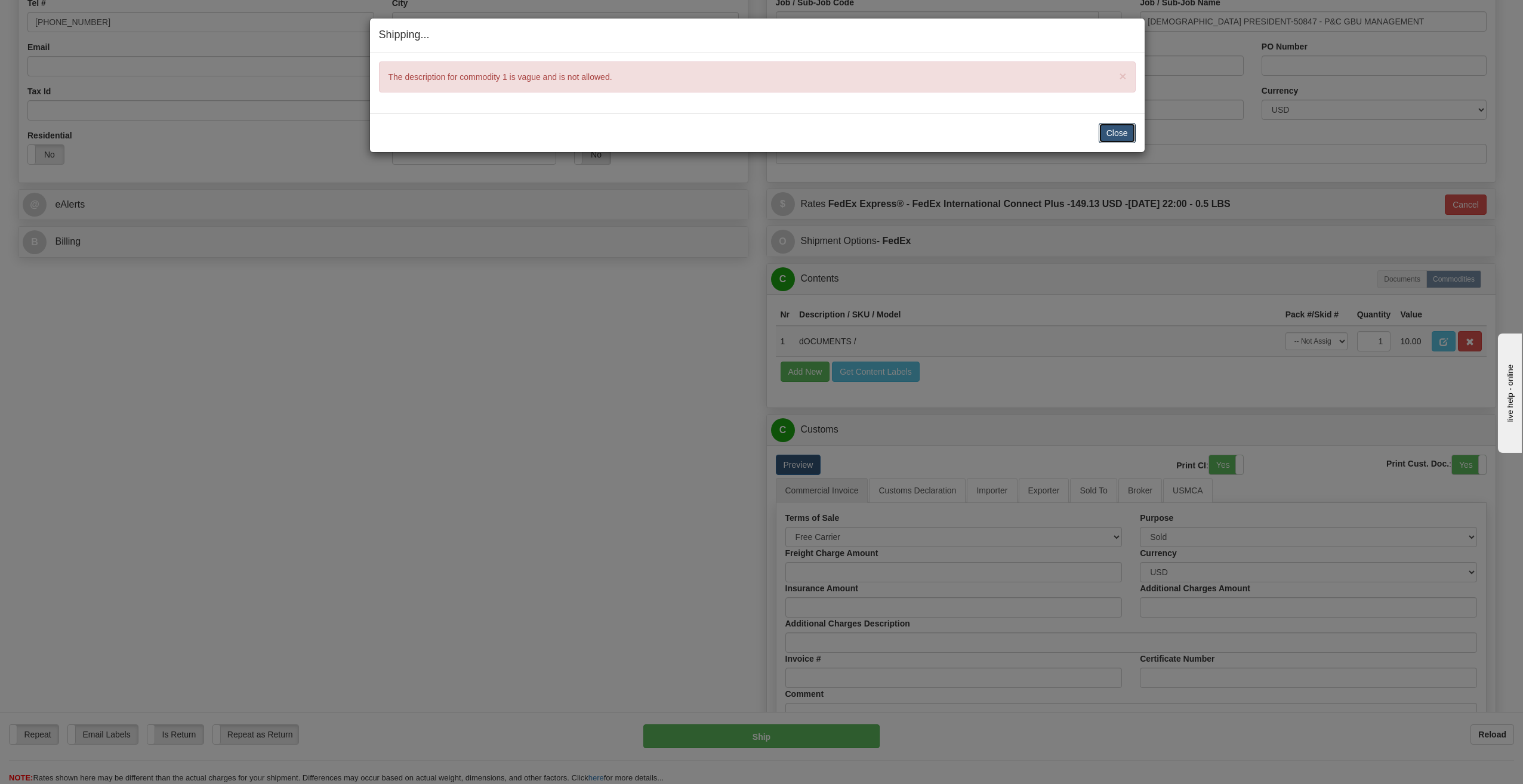
click at [1130, 127] on button "Close" at bounding box center [1117, 133] width 37 height 21
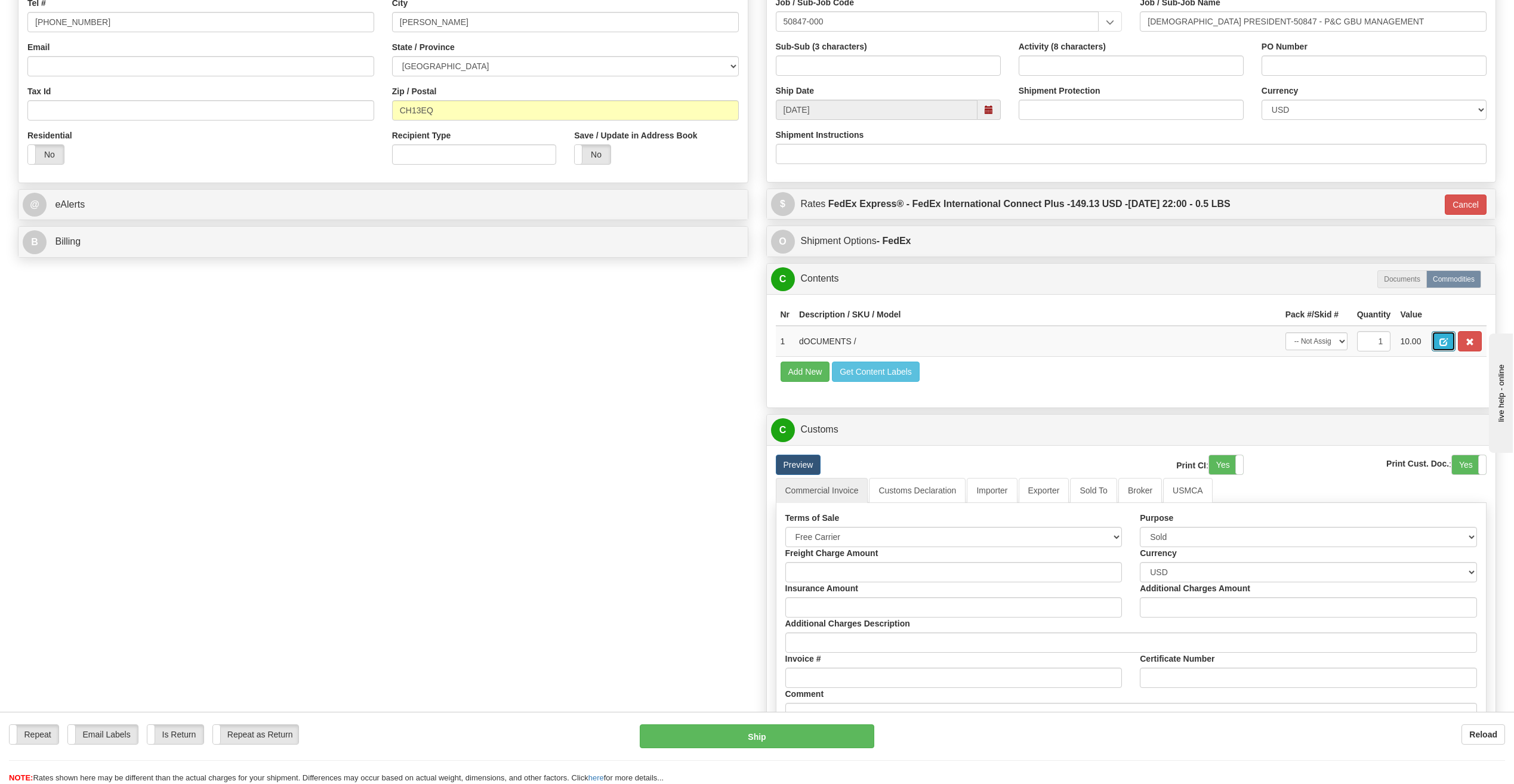
click at [1440, 345] on span "button" at bounding box center [1443, 342] width 8 height 8
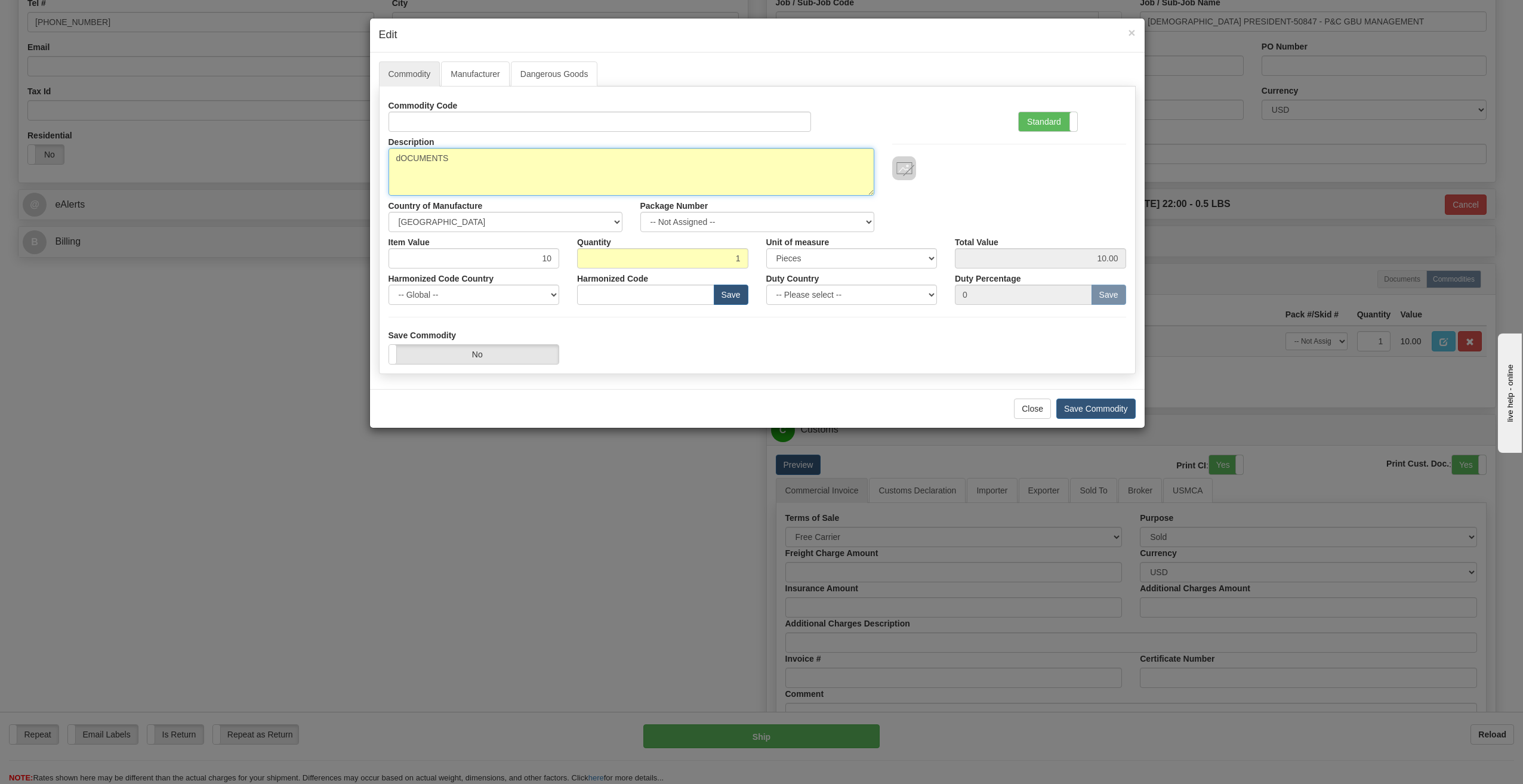
click at [473, 152] on textarea "dOCUMENTS" at bounding box center [631, 172] width 486 height 48
type textarea "LEGAL DOCUMENTS"
click at [1091, 412] on button "Save Commodity" at bounding box center [1095, 409] width 79 height 21
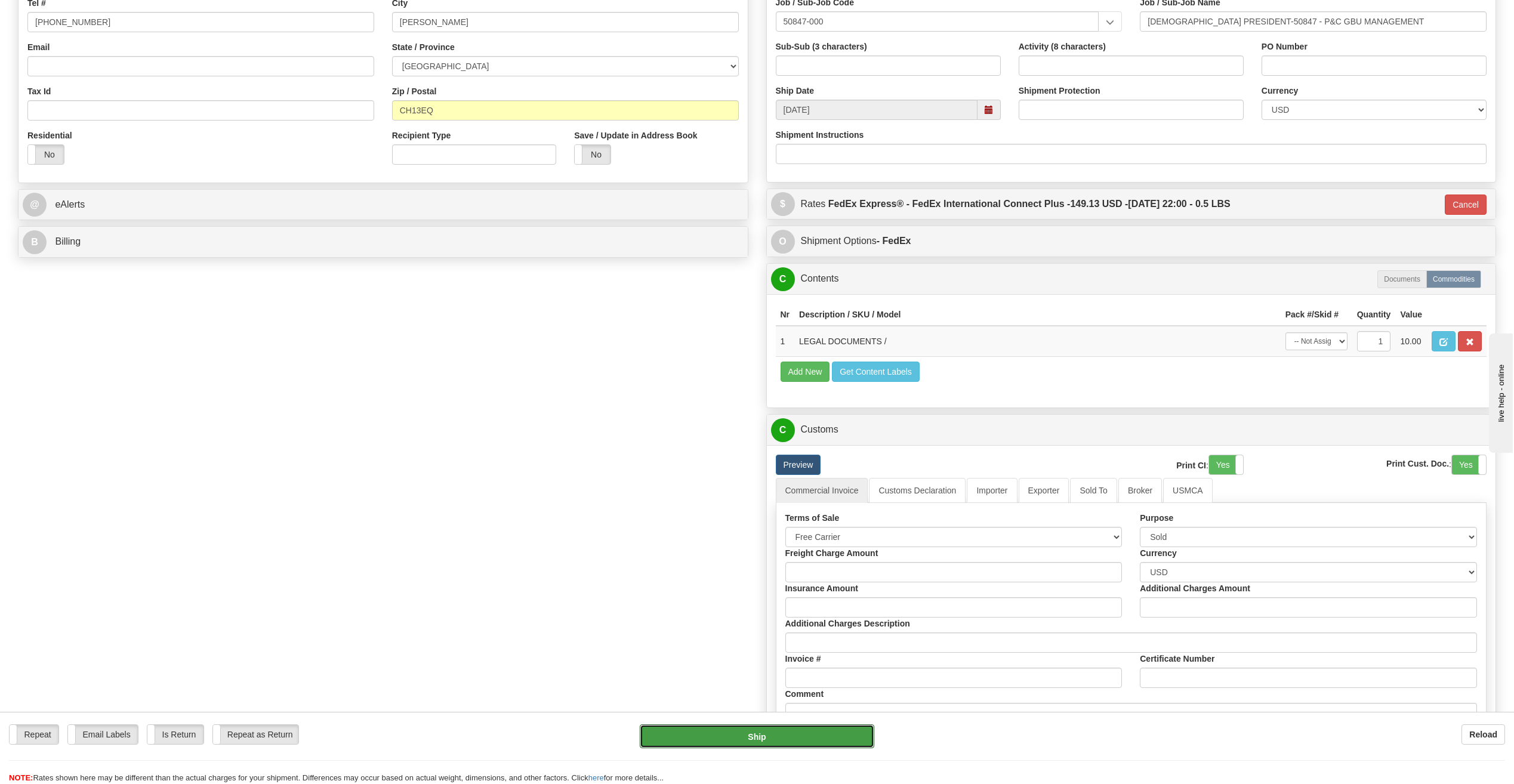
click at [785, 736] on button "Ship" at bounding box center [757, 736] width 235 height 24
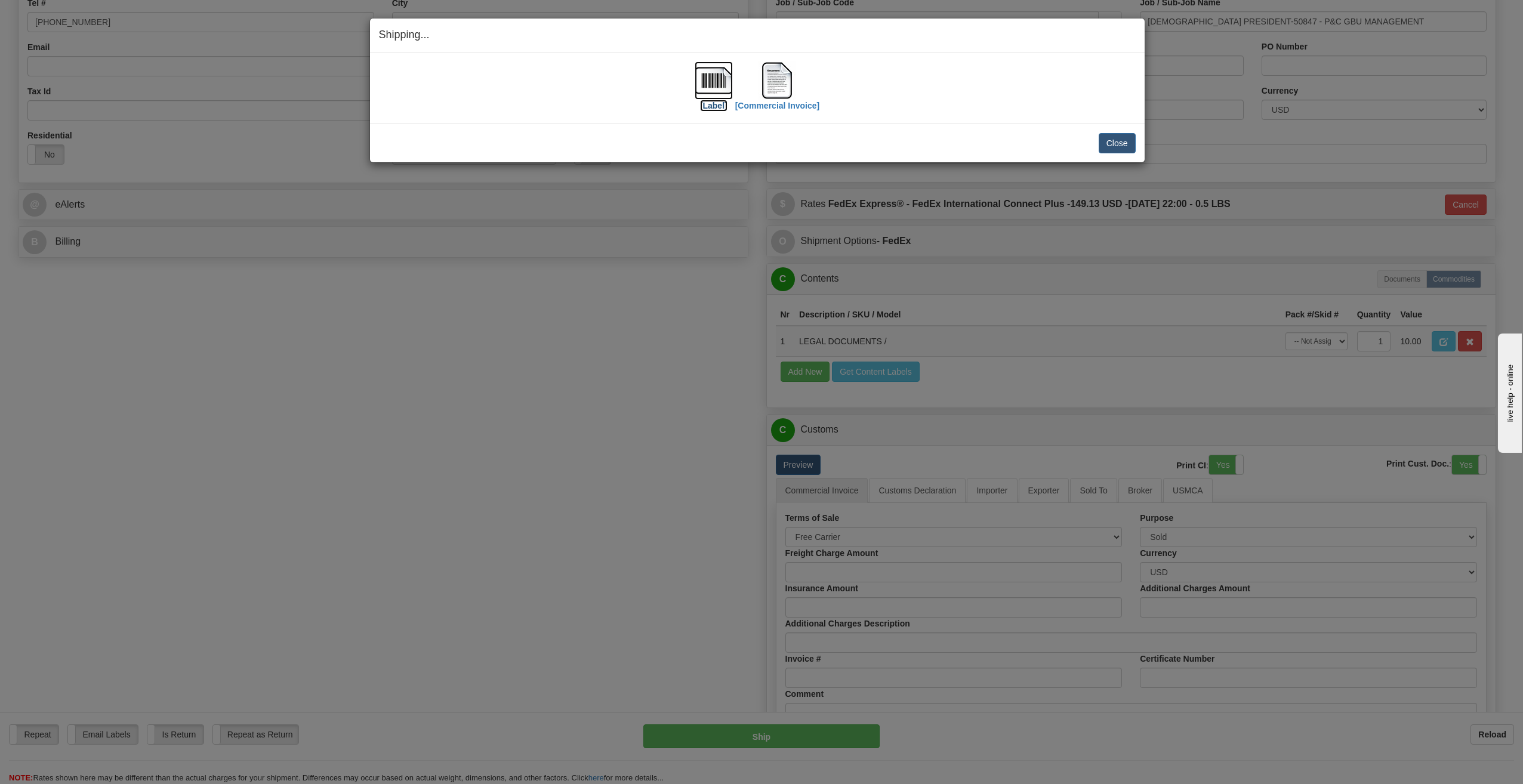
click at [719, 107] on label "[Label]" at bounding box center [713, 105] width 28 height 12
click at [799, 105] on label "[Commercial Invoice]" at bounding box center [778, 105] width 85 height 12
